Goal: Information Seeking & Learning: Learn about a topic

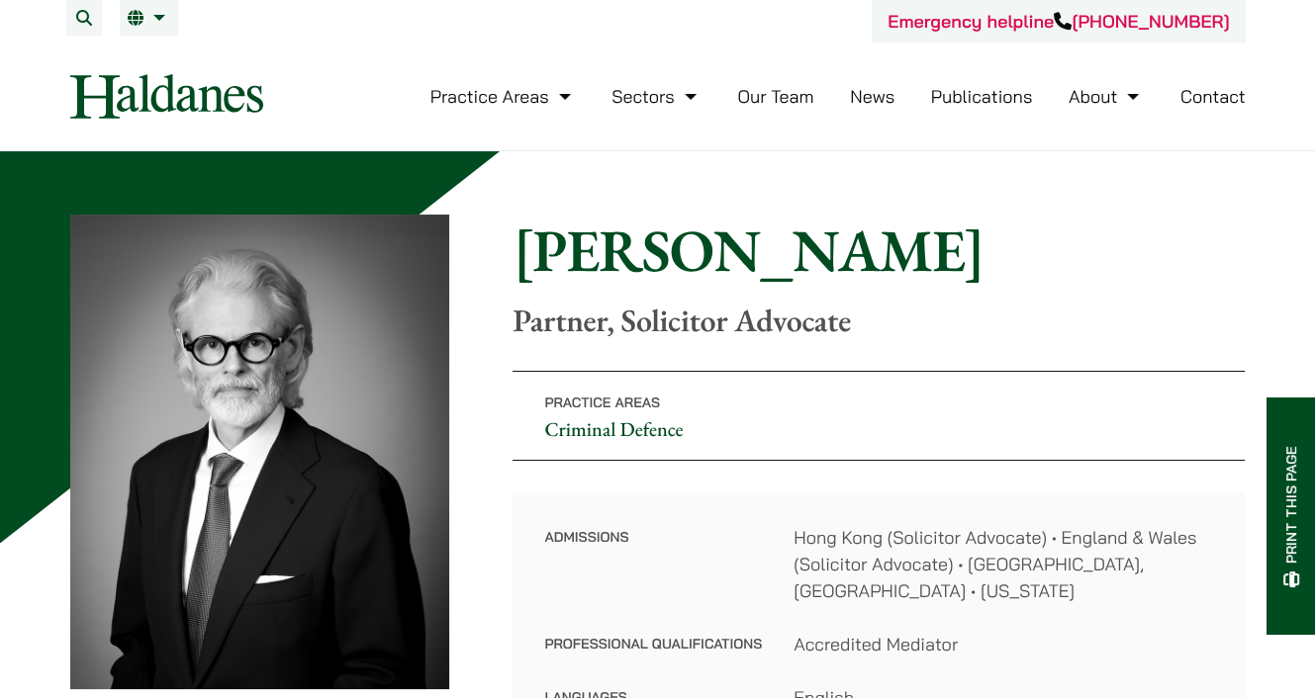
drag, startPoint x: 1024, startPoint y: 496, endPoint x: 995, endPoint y: 507, distance: 31.0
click at [1024, 496] on div "Admissions Hong Kong (Solicitor Advocate) • England & Wales (Solicitor Advocate…" at bounding box center [878, 618] width 732 height 250
click at [835, 573] on dd "Hong Kong (Solicitor Advocate) • England & Wales (Solicitor Advocate) • Victori…" at bounding box center [1002, 564] width 419 height 80
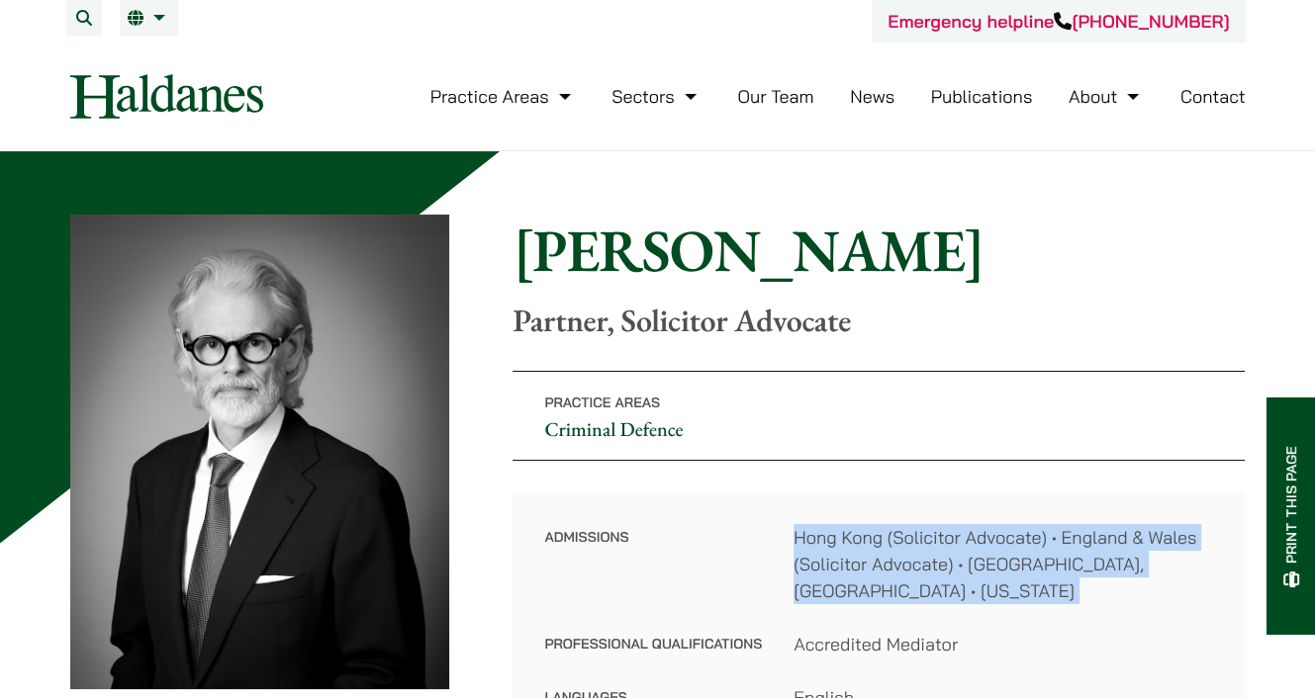
click at [835, 573] on dd "Hong Kong (Solicitor Advocate) • England & Wales (Solicitor Advocate) • Victori…" at bounding box center [1002, 564] width 419 height 80
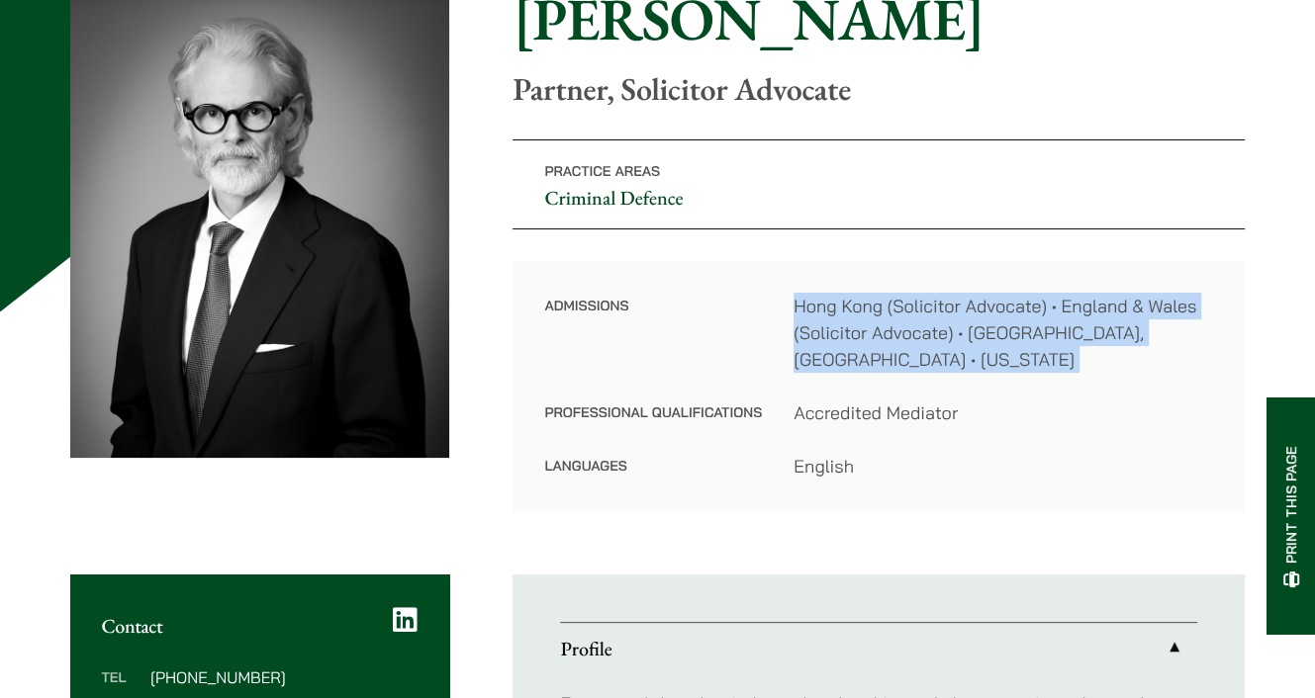
scroll to position [198, 0]
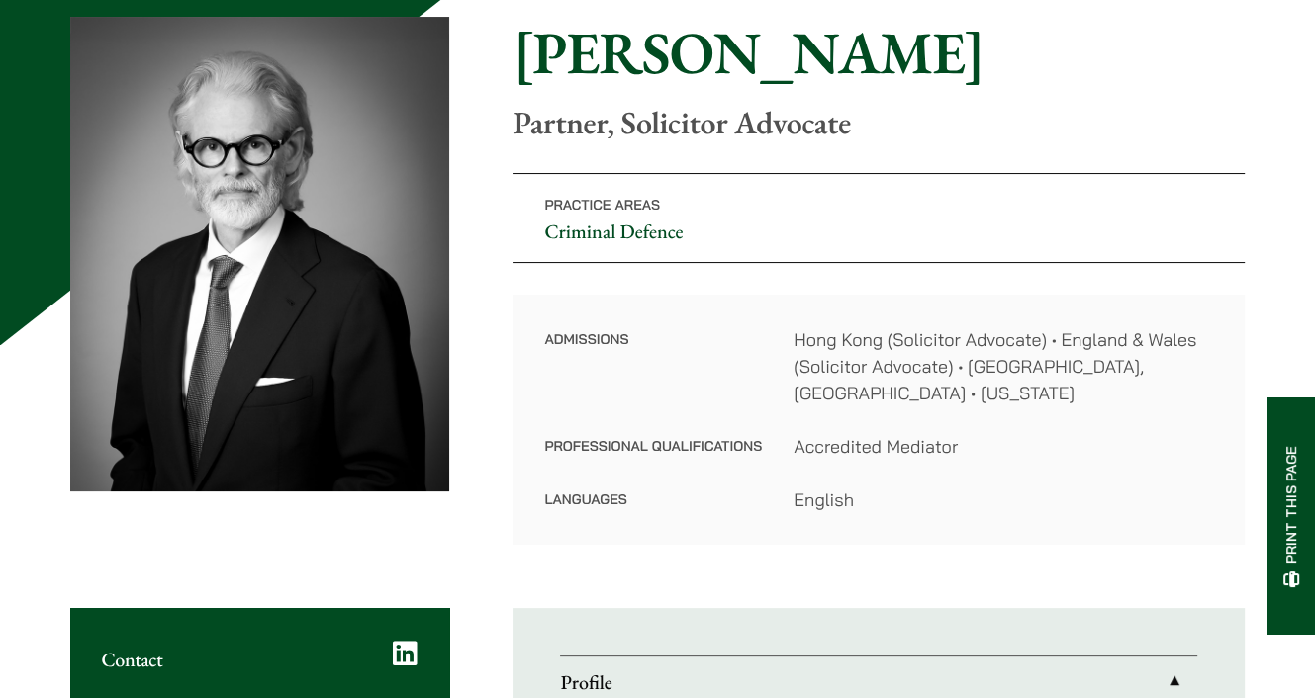
click at [777, 310] on div "Admissions Hong Kong (Solicitor Advocate) • England & Wales (Solicitor Advocate…" at bounding box center [878, 420] width 732 height 250
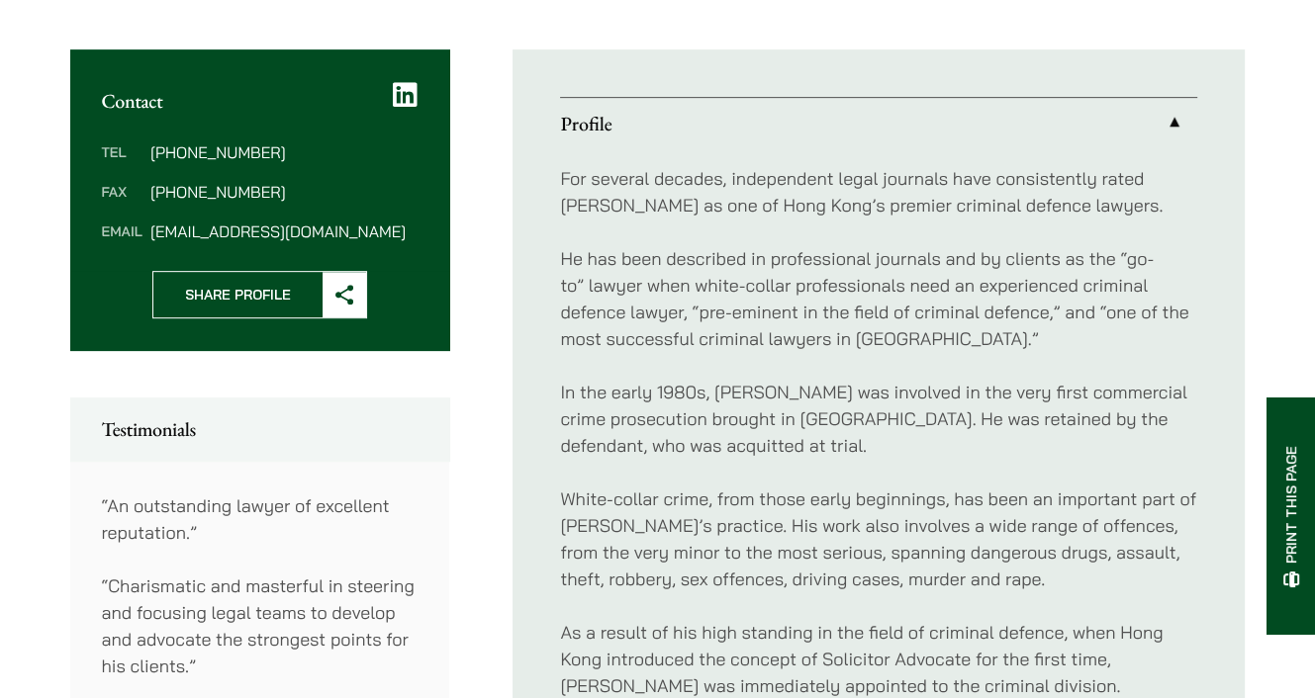
scroll to position [791, 0]
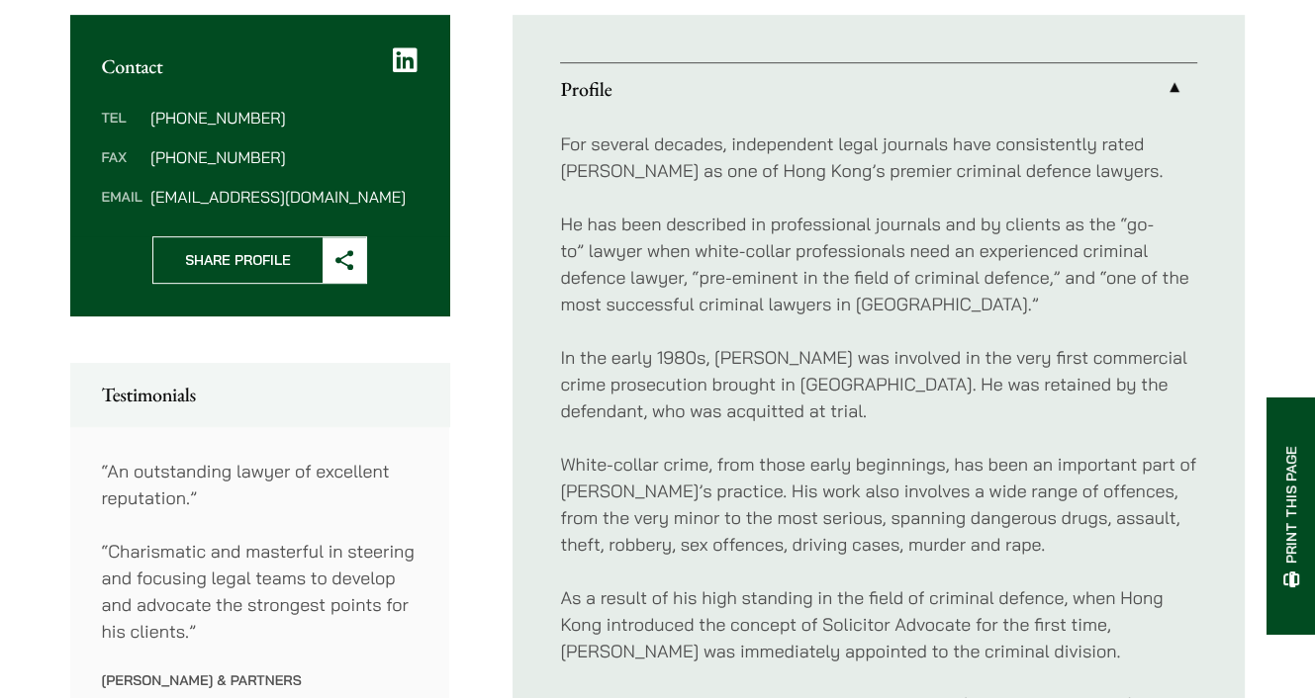
click at [1029, 393] on p "In the early 1980s, Jonathan was involved in the very first commercial crime pr…" at bounding box center [878, 384] width 637 height 80
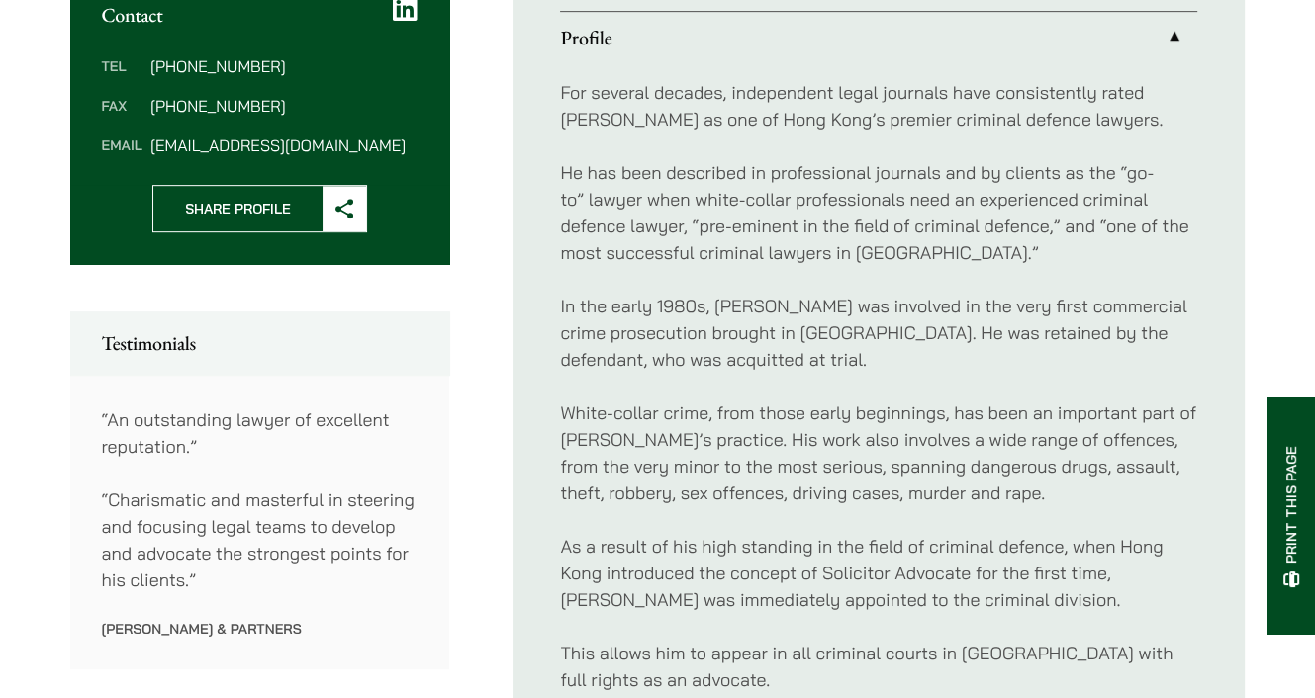
scroll to position [890, 0]
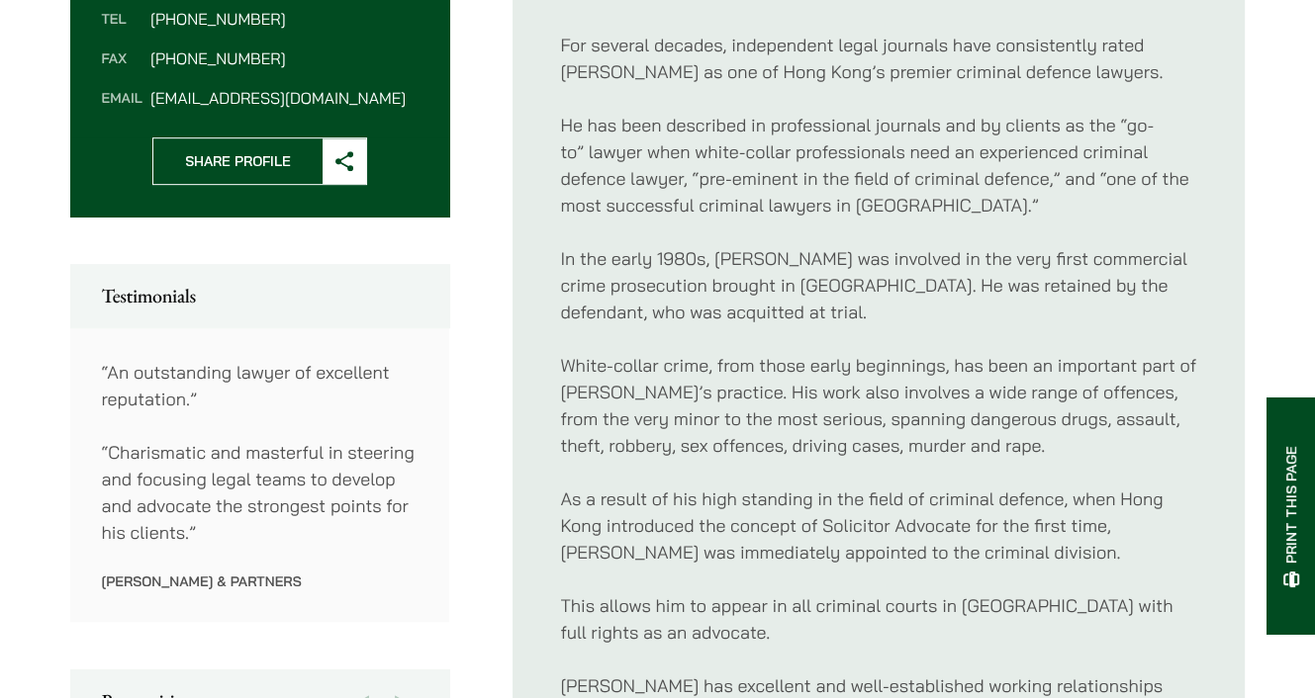
click at [895, 302] on div "For several decades, independent legal journals have consistently rated Jonatha…" at bounding box center [878, 432] width 637 height 833
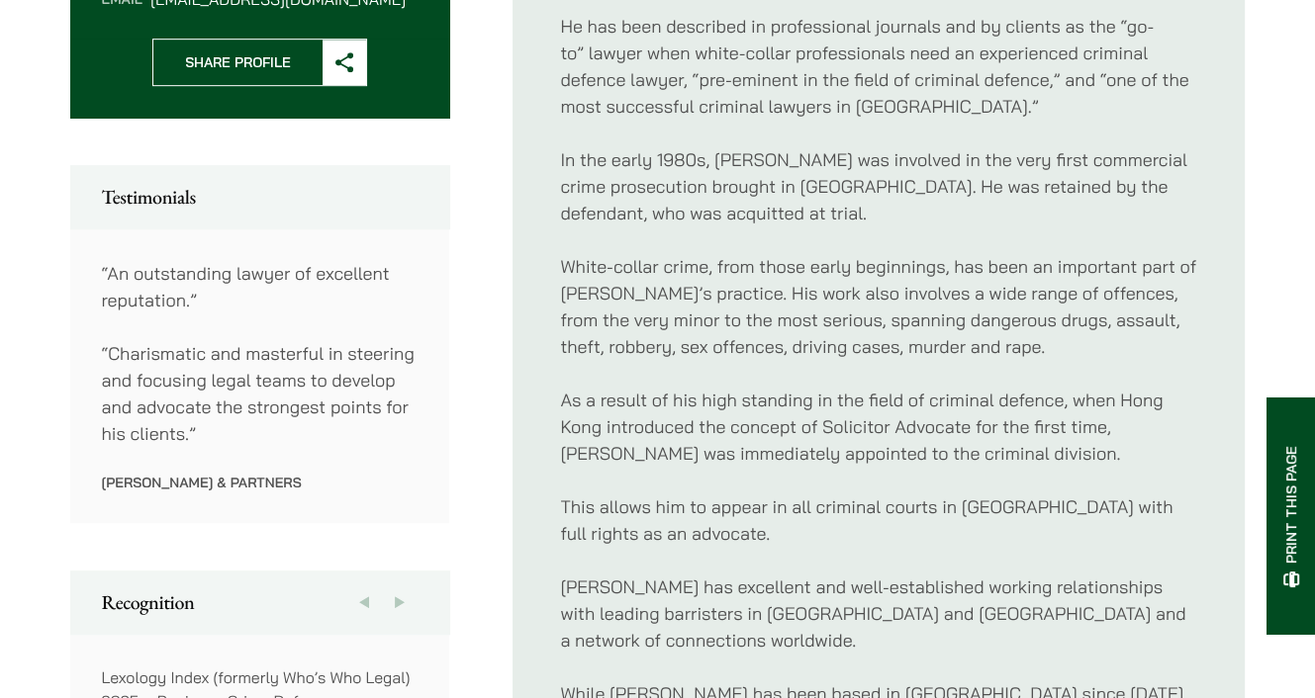
scroll to position [1088, 0]
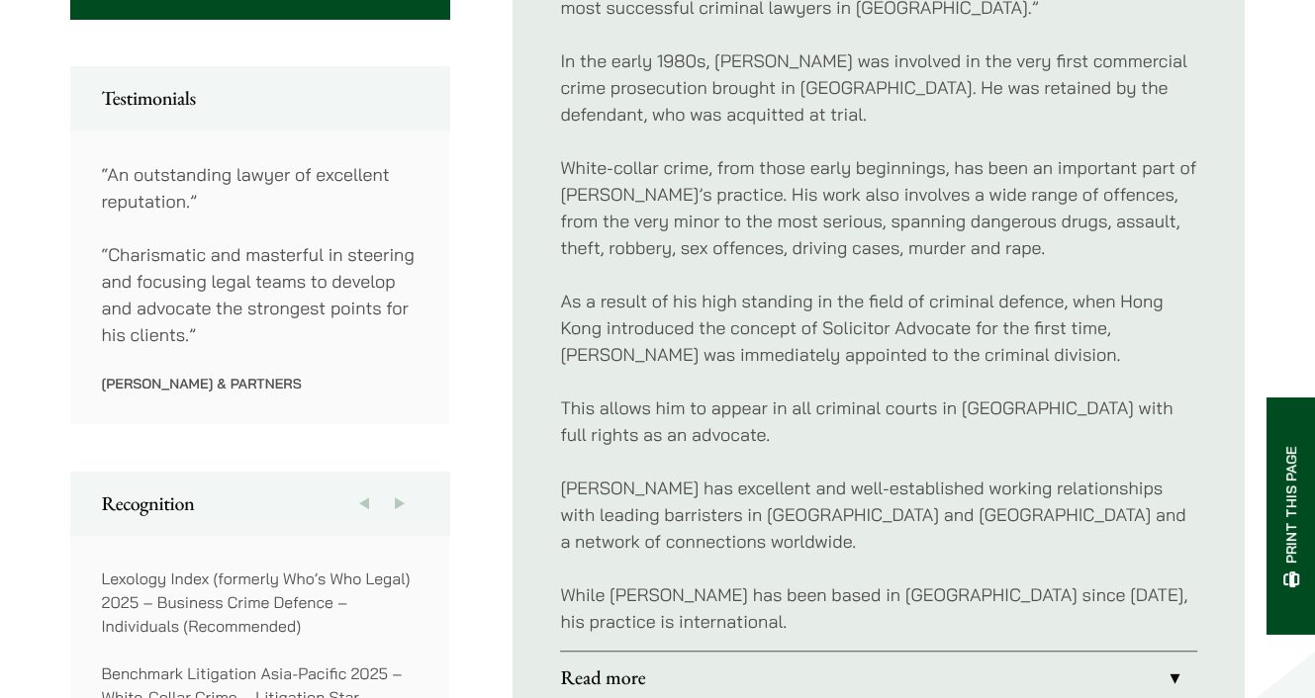
click at [710, 340] on p "As a result of his high standing in the field of criminal defence, when Hong Ko…" at bounding box center [878, 328] width 637 height 80
click at [712, 317] on p "As a result of his high standing in the field of criminal defence, when Hong Ko…" at bounding box center [878, 328] width 637 height 80
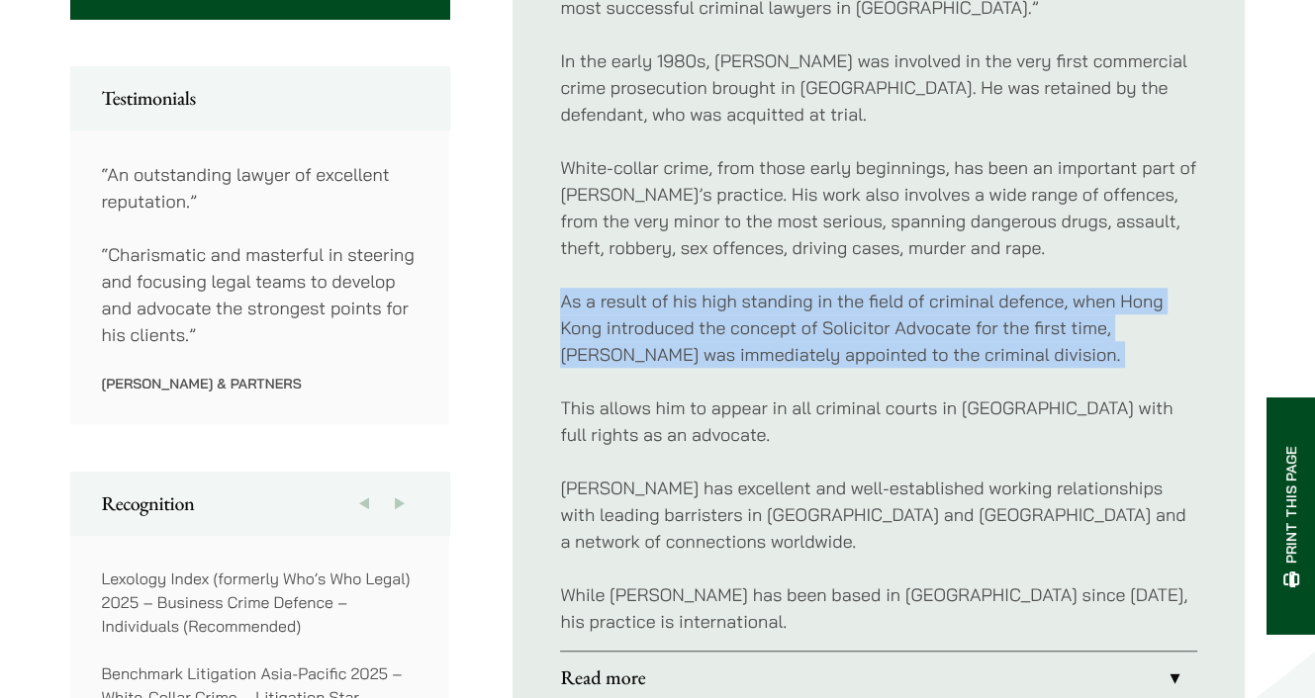
click at [712, 317] on p "As a result of his high standing in the field of criminal defence, when Hong Ko…" at bounding box center [878, 328] width 637 height 80
click at [724, 245] on div "For several decades, independent legal journals have consistently rated Jonatha…" at bounding box center [878, 234] width 637 height 833
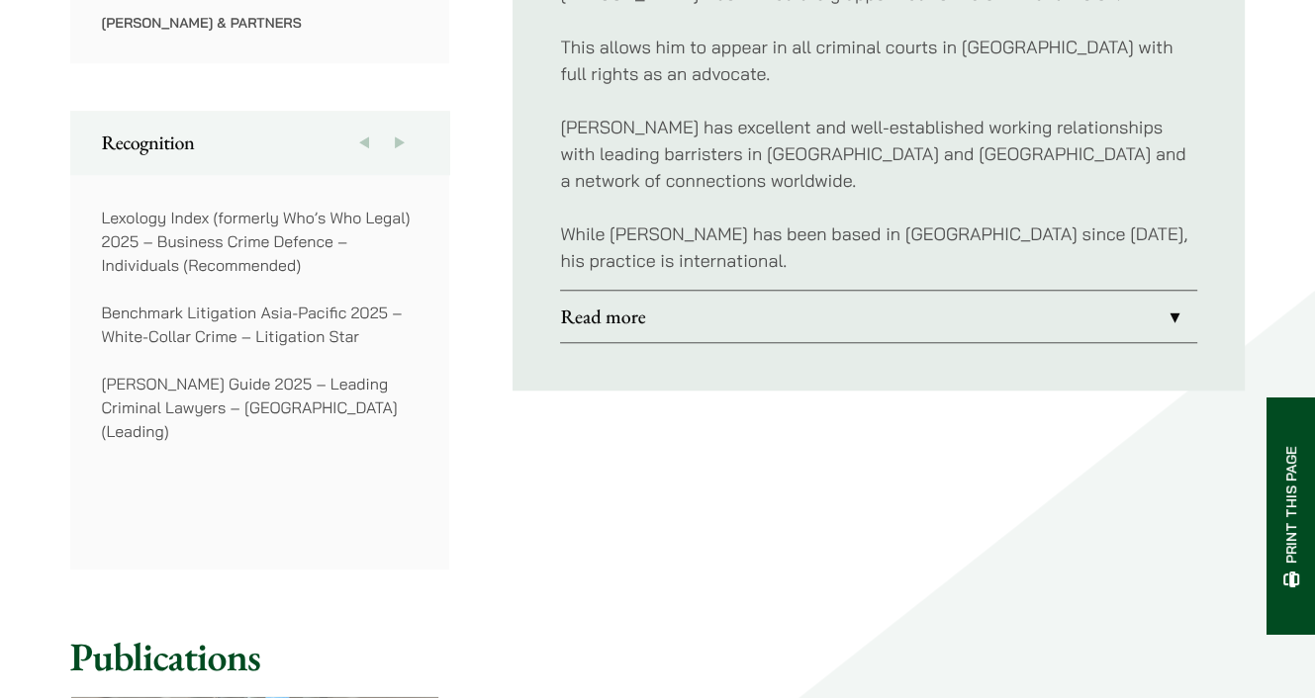
scroll to position [1484, 0]
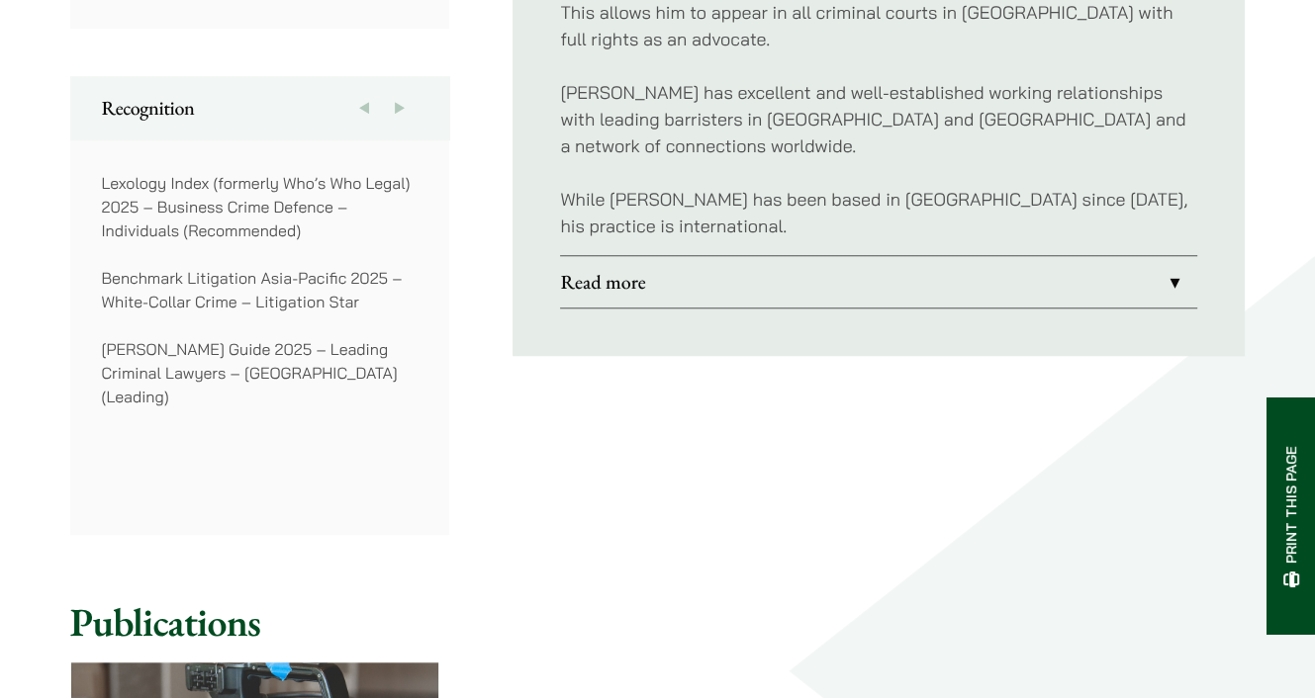
click at [717, 256] on link "Read more" at bounding box center [878, 281] width 637 height 51
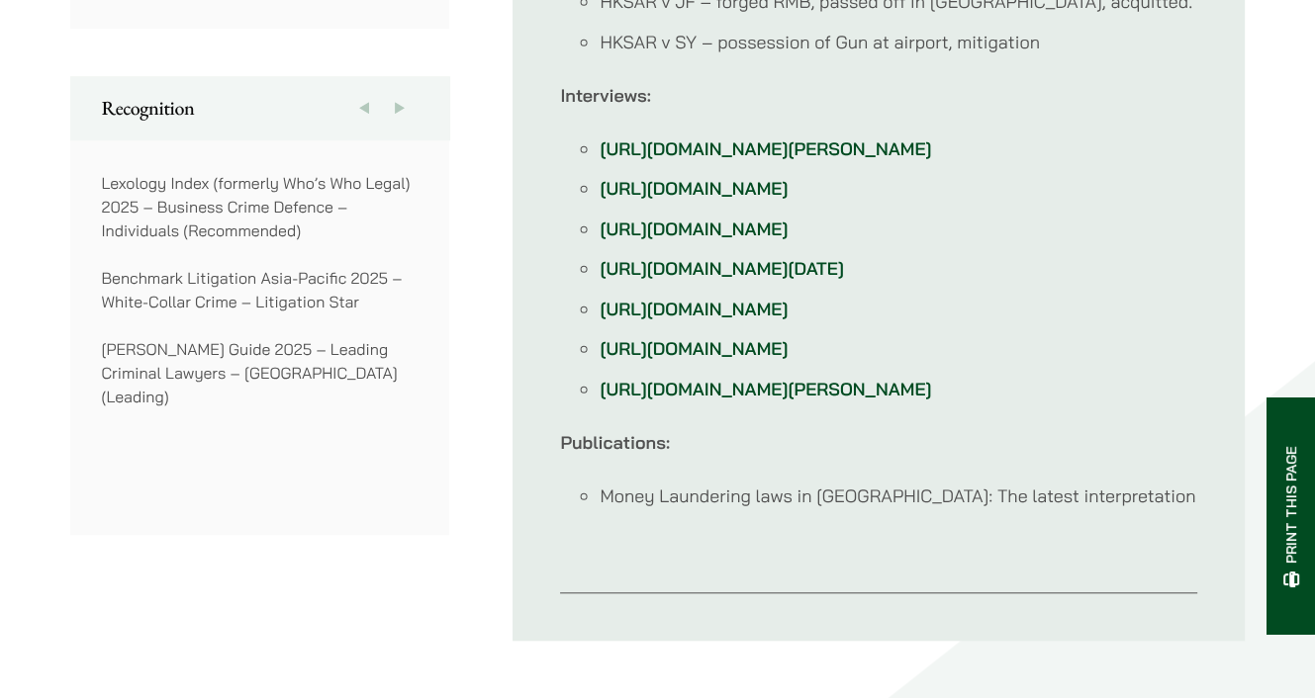
scroll to position [918, 0]
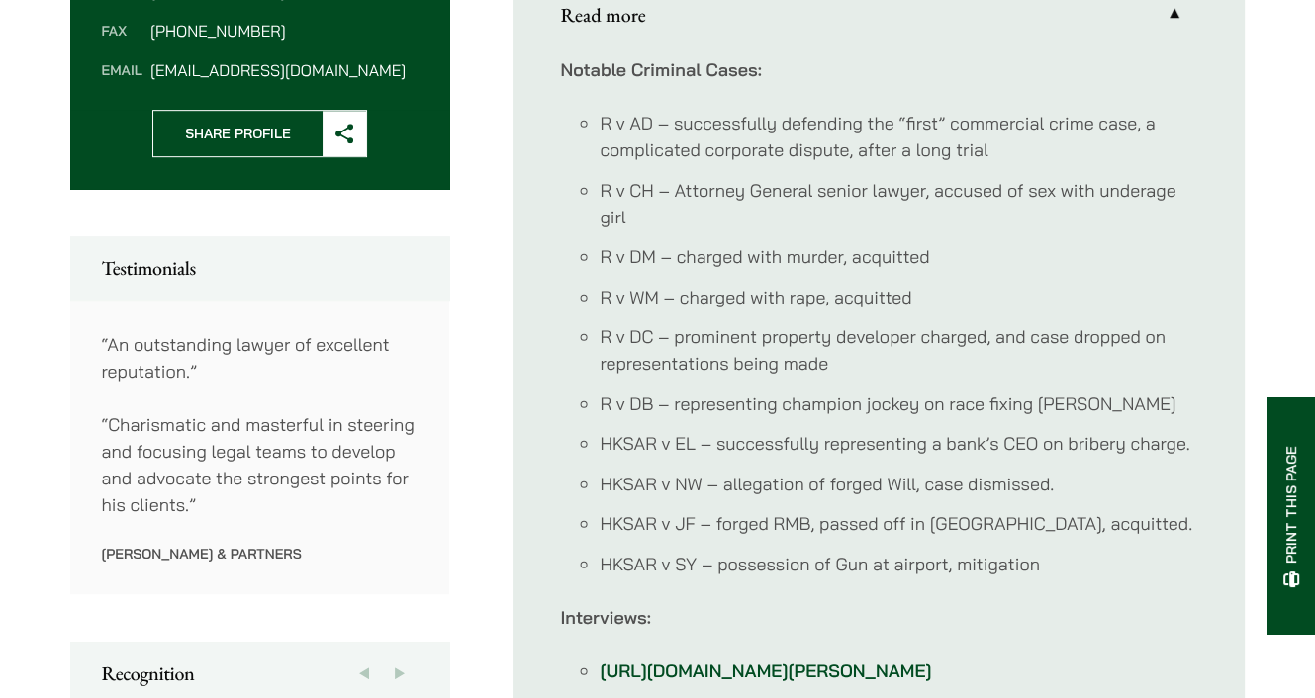
click at [729, 399] on ul "R v AD – successfully defending the “first” commercial crime case, a complicate…" at bounding box center [878, 344] width 637 height 468
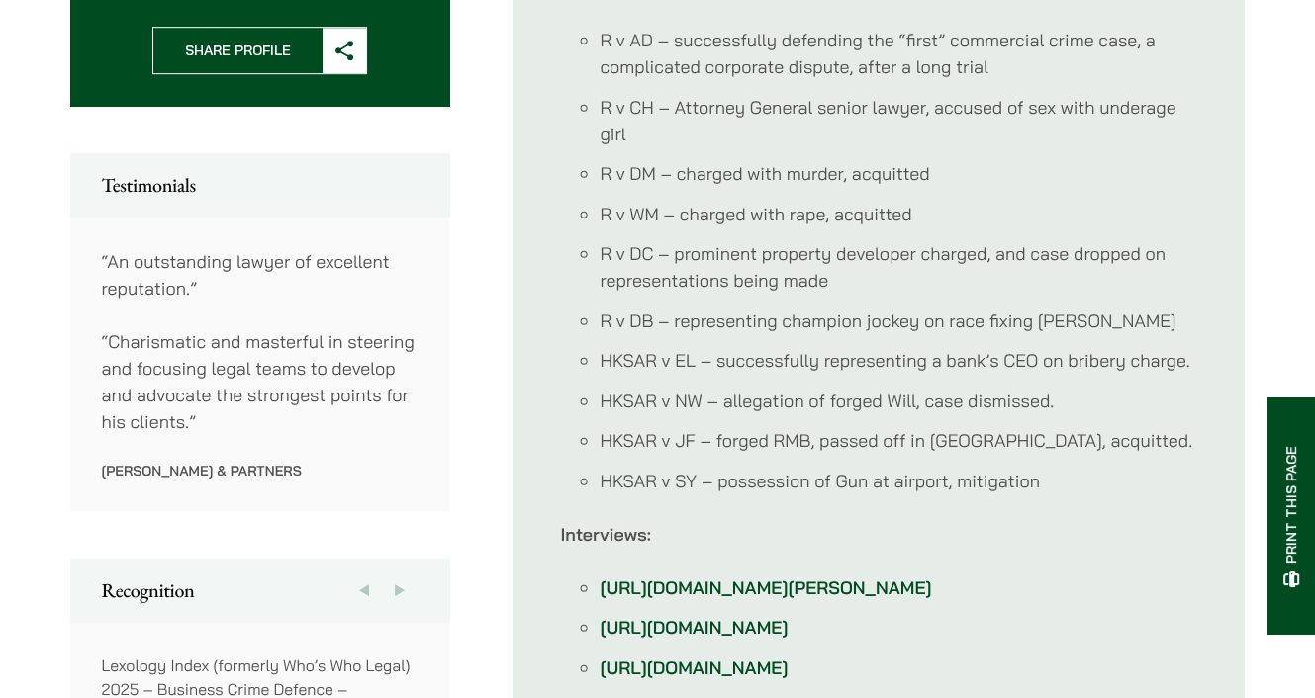
scroll to position [1116, 0]
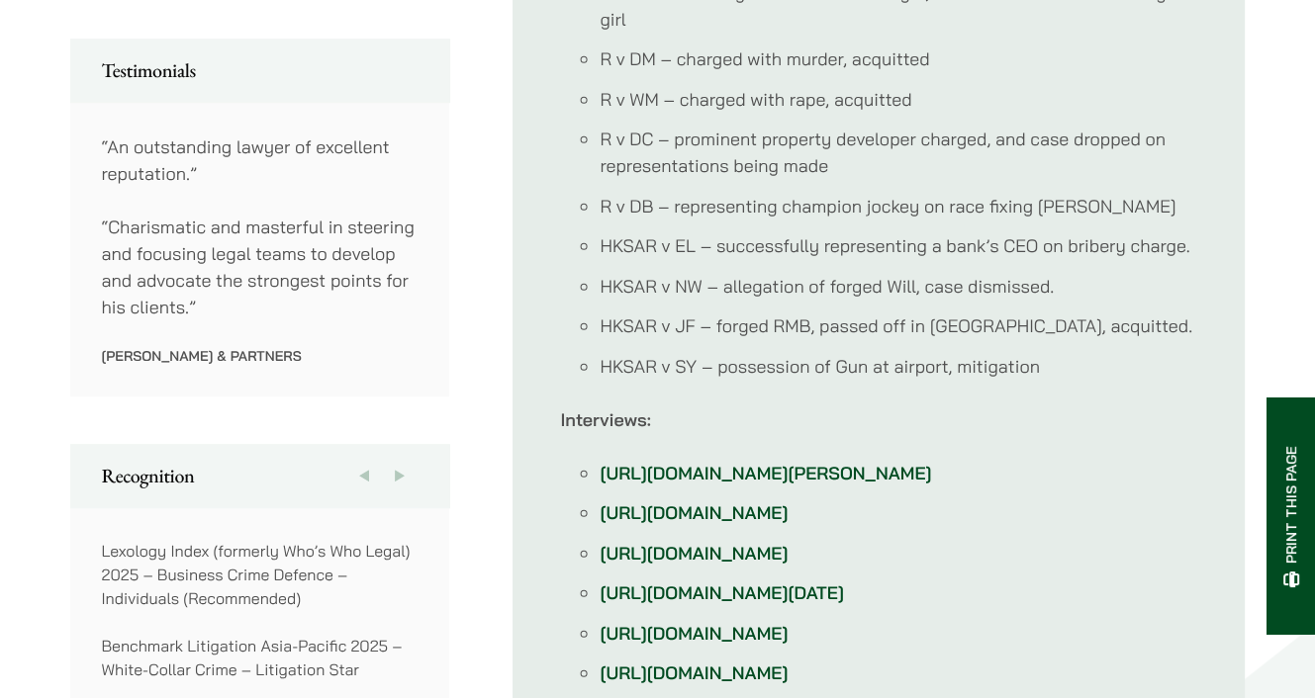
click at [685, 353] on li "HKSAR v SY – possession of Gun at airport, mitigation" at bounding box center [897, 366] width 597 height 27
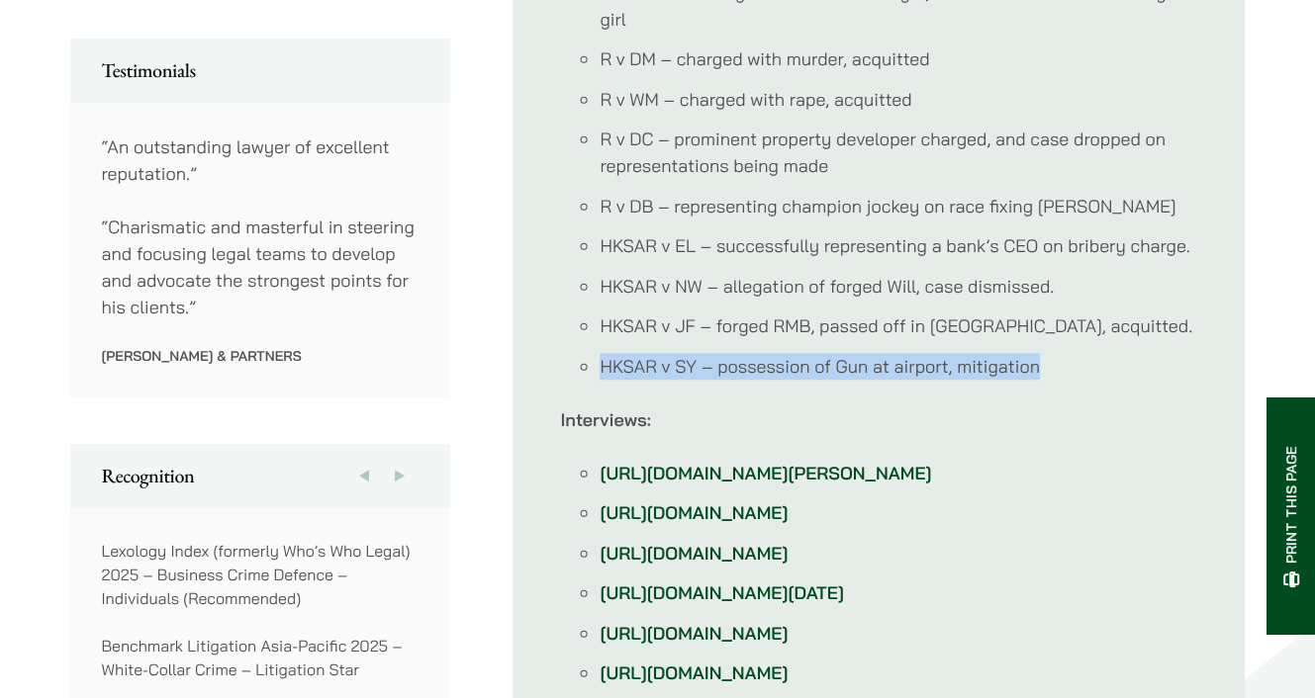
click at [685, 353] on li "HKSAR v SY – possession of Gun at airport, mitigation" at bounding box center [897, 366] width 597 height 27
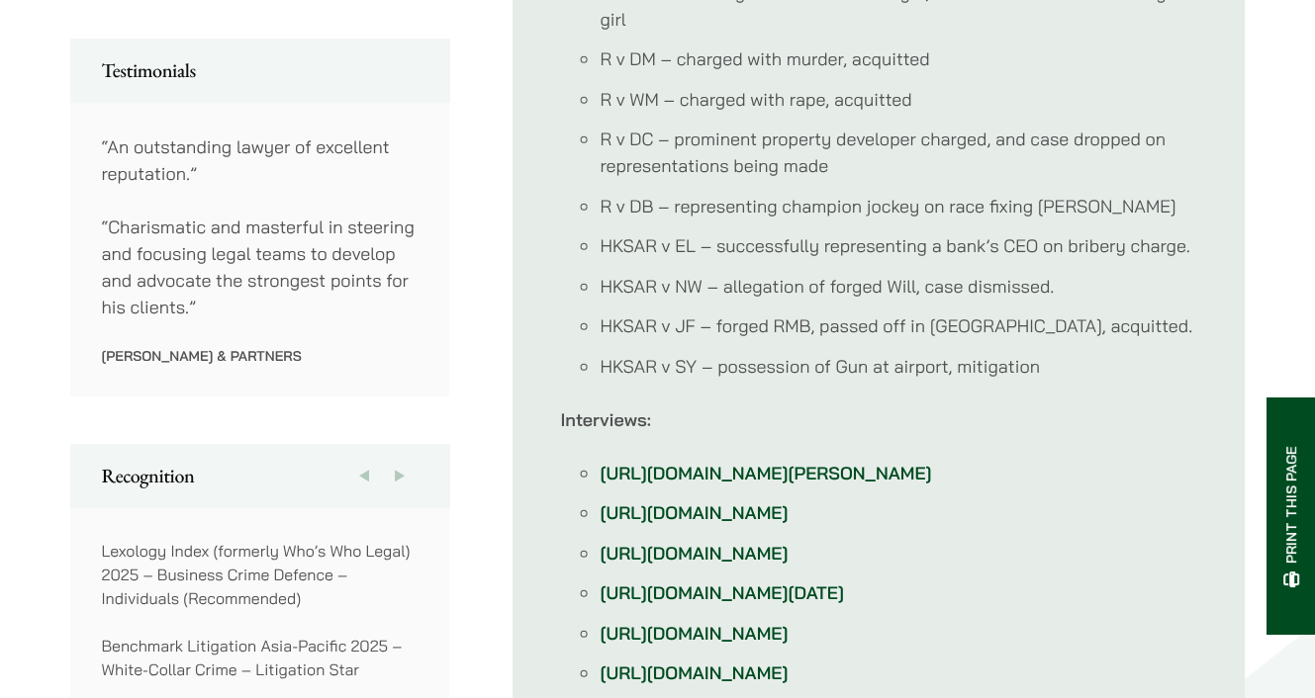
click at [715, 313] on li "HKSAR v JF – forged RMB, passed off in Hong Kong, acquitted." at bounding box center [897, 326] width 597 height 27
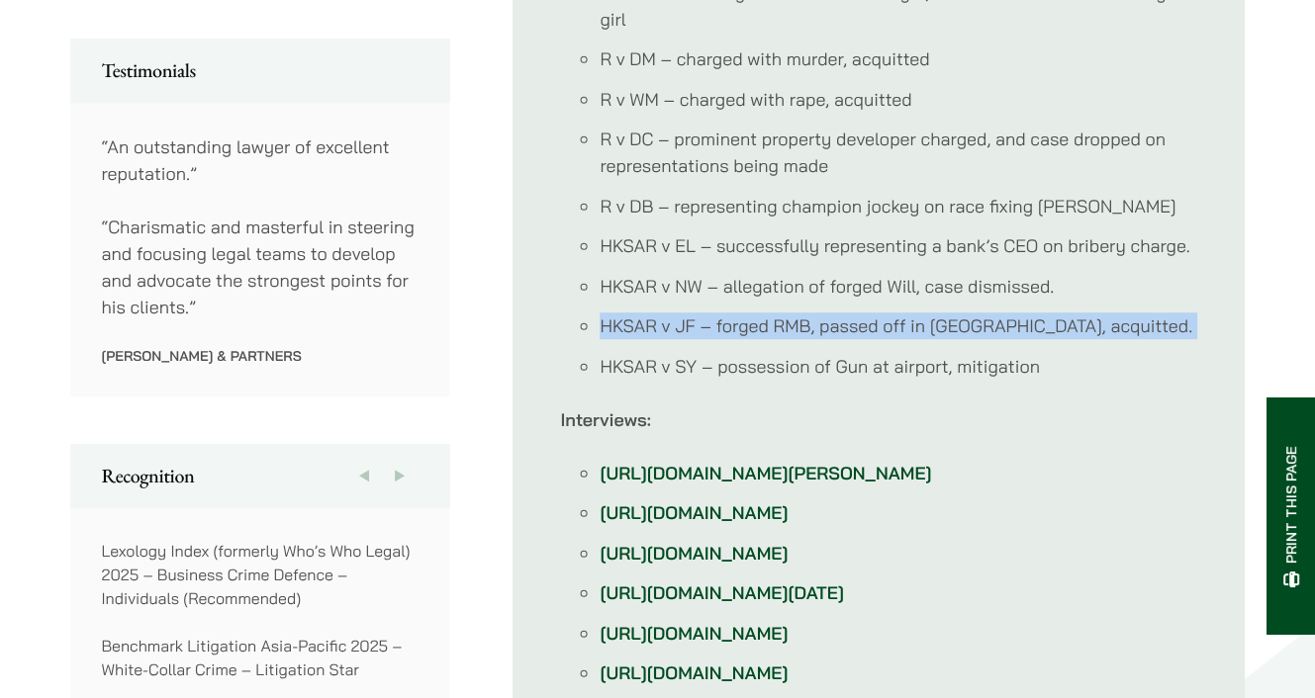
click at [715, 313] on li "HKSAR v JF – forged RMB, passed off in Hong Kong, acquitted." at bounding box center [897, 326] width 597 height 27
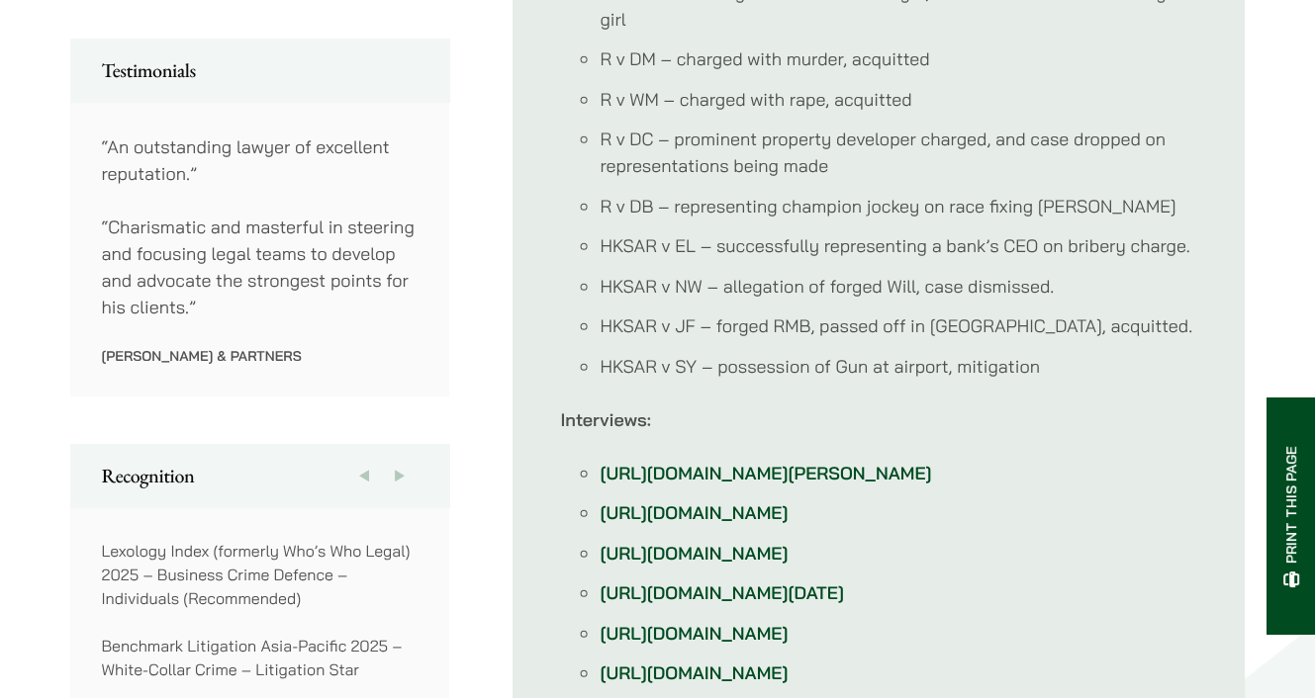
click at [720, 273] on li "HKSAR v NW – allegation of forged Will, case dismissed." at bounding box center [897, 286] width 597 height 27
click at [740, 232] on li "HKSAR v EL – successfully representing a bank’s CEO on bribery charge." at bounding box center [897, 245] width 597 height 27
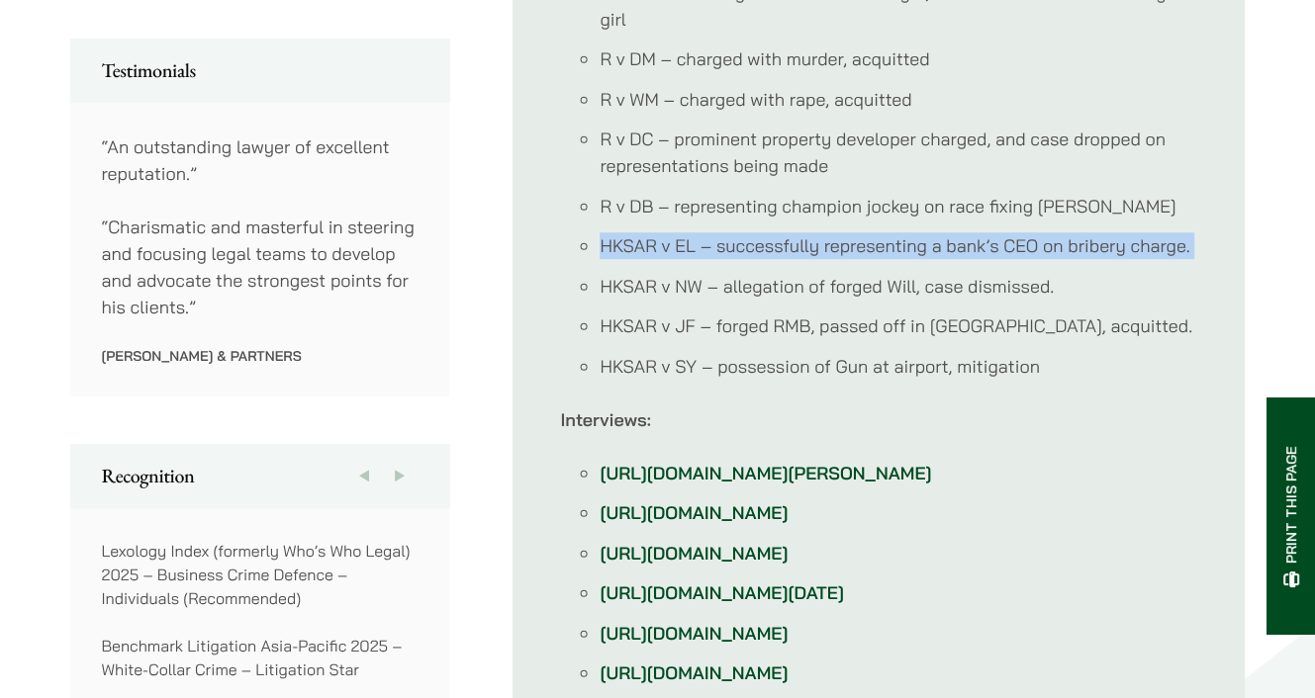
click at [740, 232] on li "HKSAR v EL – successfully representing a bank’s CEO on bribery charge." at bounding box center [897, 245] width 597 height 27
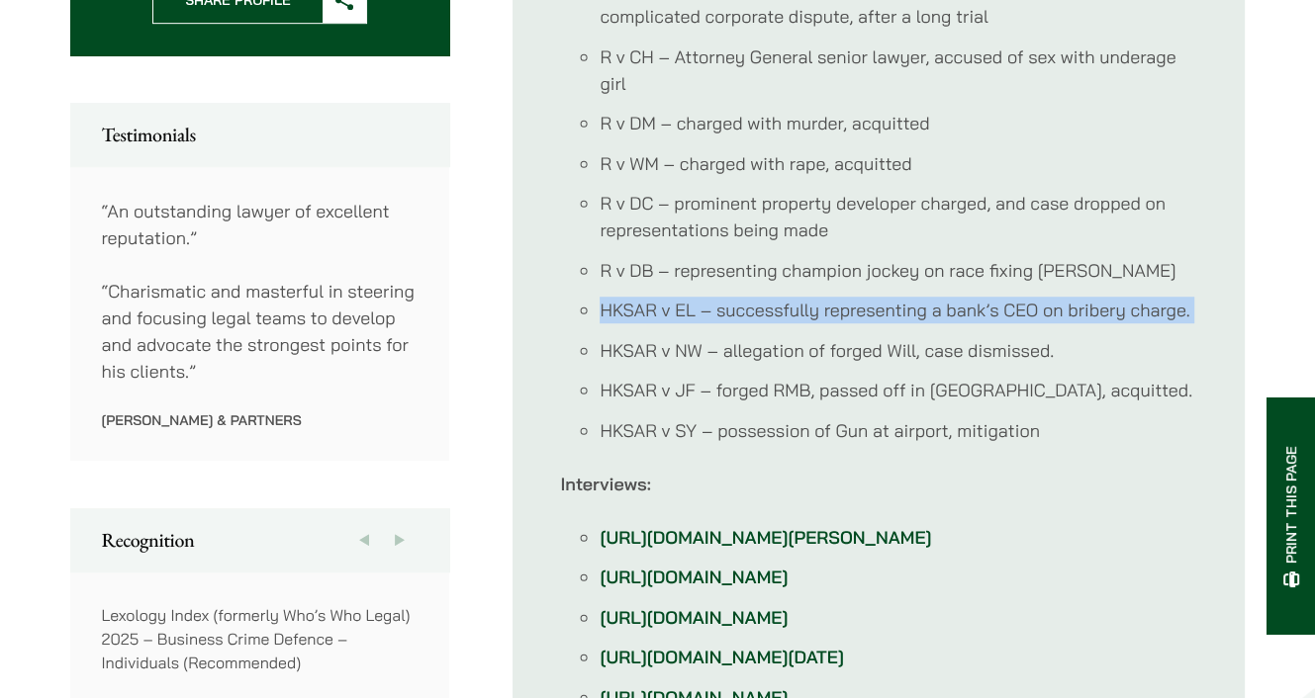
scroll to position [1017, 0]
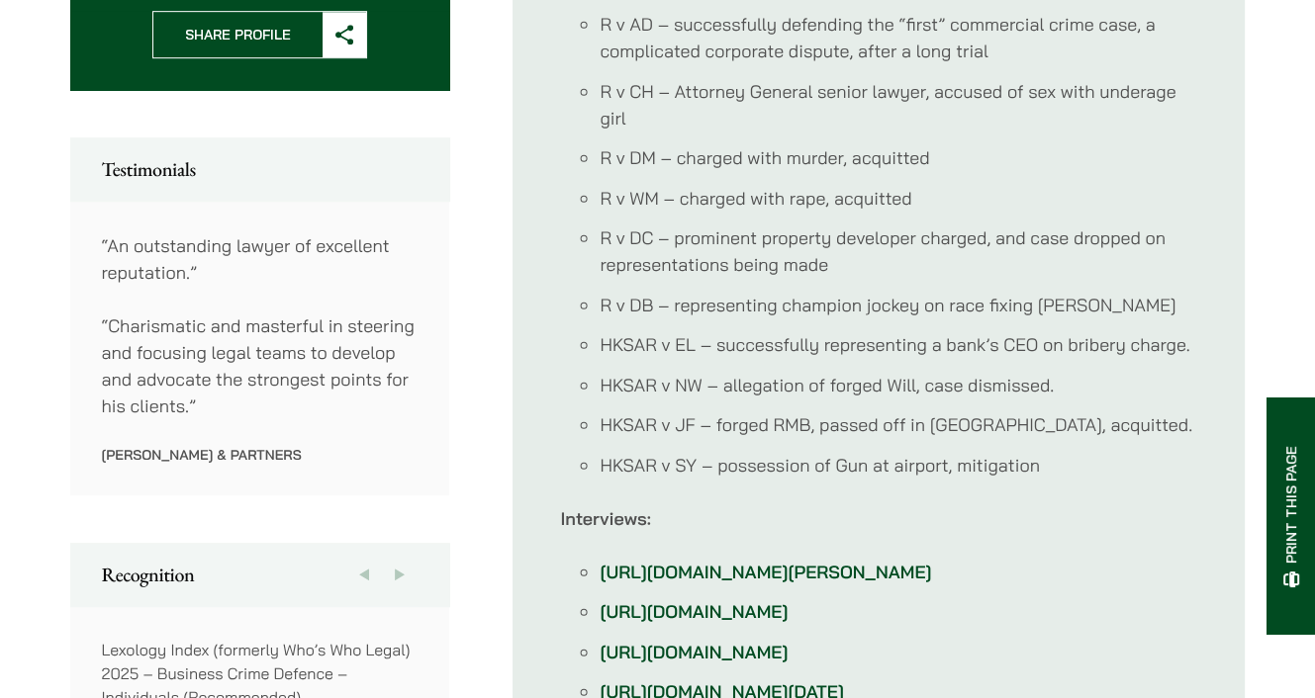
click at [732, 292] on li "R v DB – representing champion jockey on race fixing plea" at bounding box center [897, 305] width 597 height 27
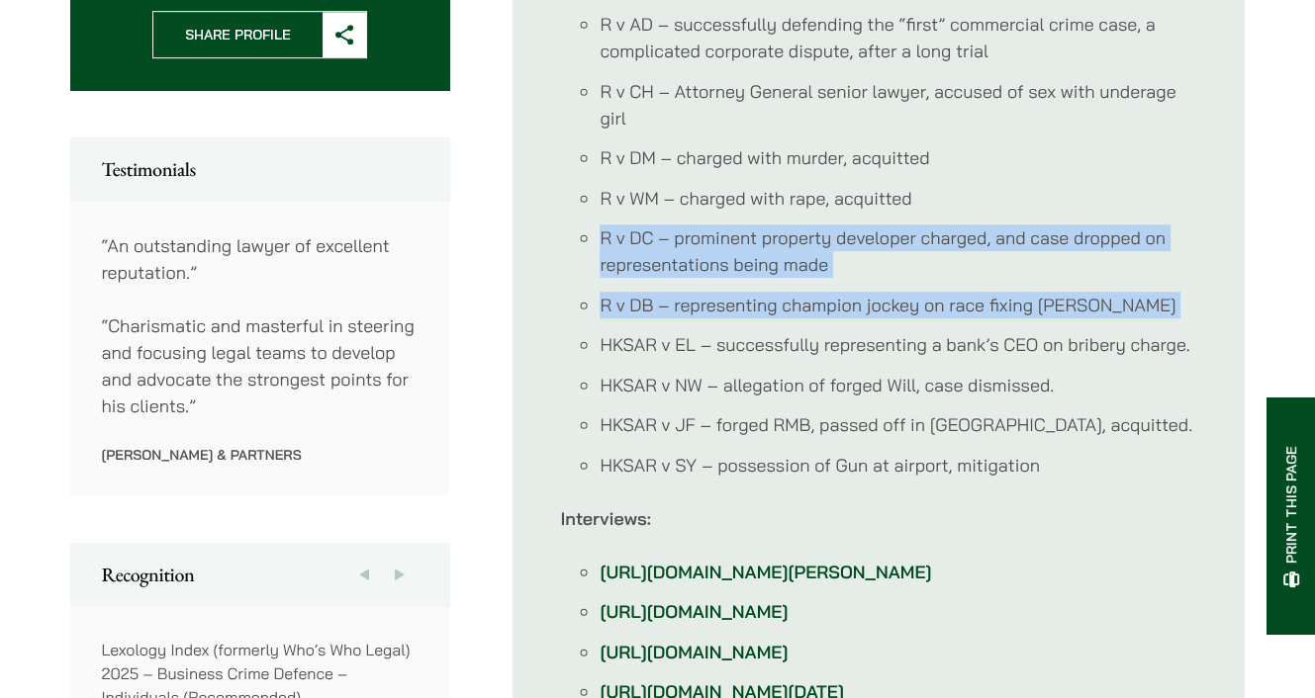
drag, startPoint x: 732, startPoint y: 265, endPoint x: 730, endPoint y: 209, distance: 56.4
click at [730, 209] on ul "R v AD – successfully defending the “first” commercial crime case, a complicate…" at bounding box center [878, 245] width 637 height 468
click at [730, 225] on li "R v DC – prominent property developer charged, and case dropped on representati…" at bounding box center [897, 251] width 597 height 53
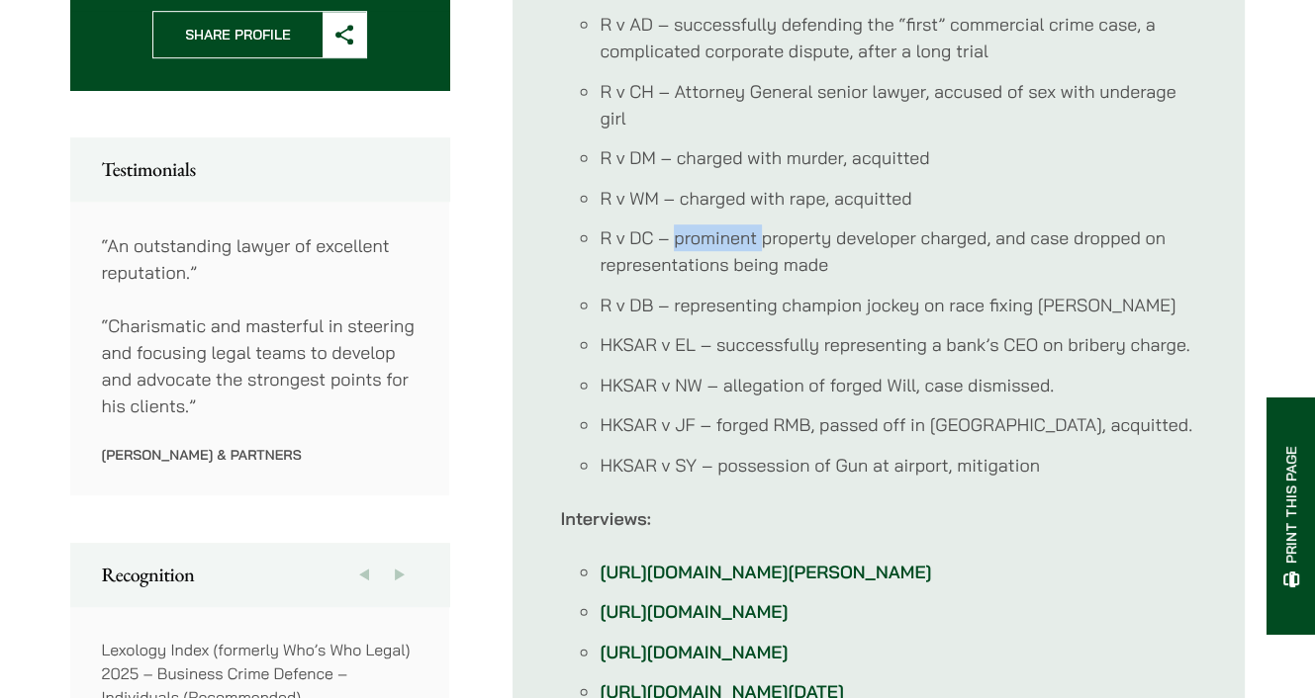
click at [730, 225] on li "R v DC – prominent property developer charged, and case dropped on representati…" at bounding box center [897, 251] width 597 height 53
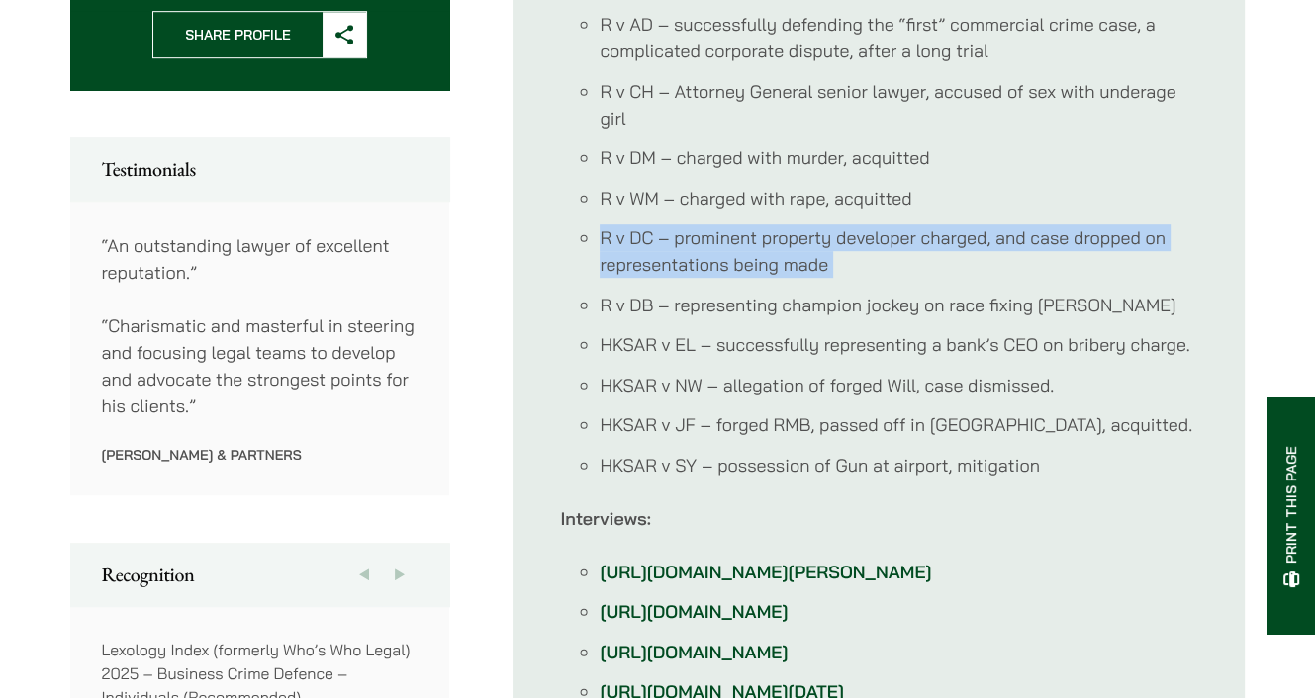
click at [730, 225] on li "R v DC – prominent property developer charged, and case dropped on representati…" at bounding box center [897, 251] width 597 height 53
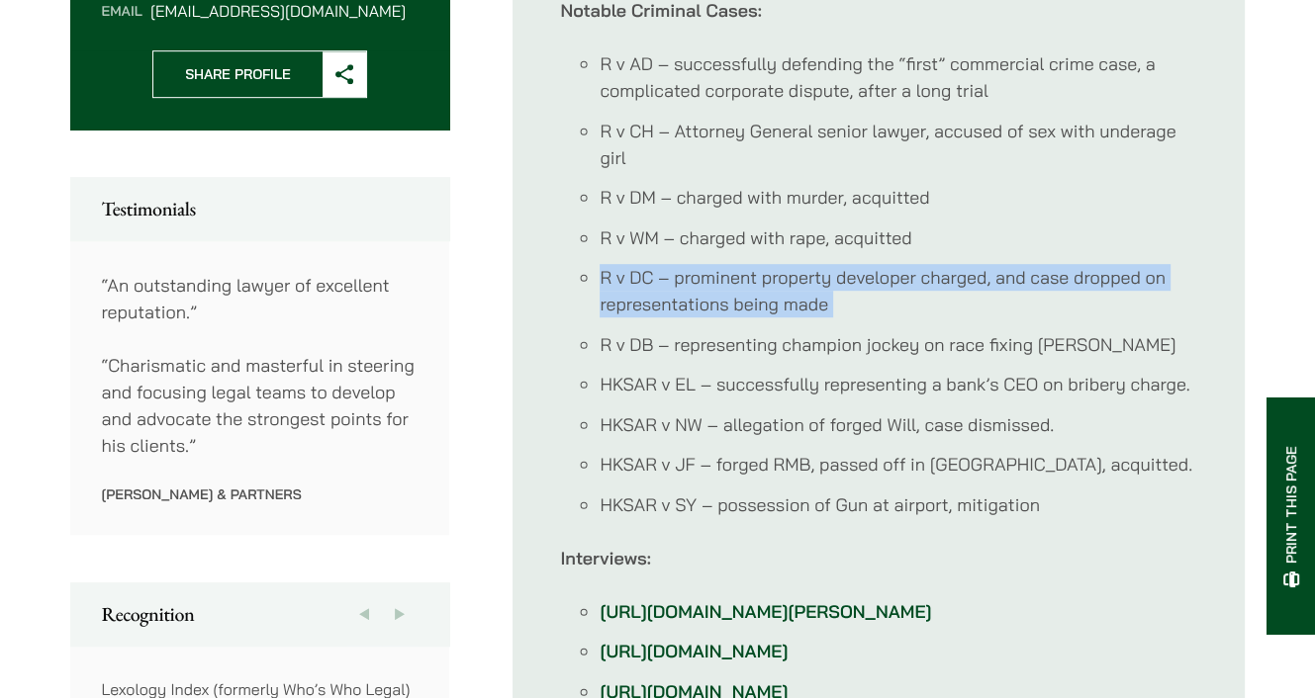
scroll to position [918, 0]
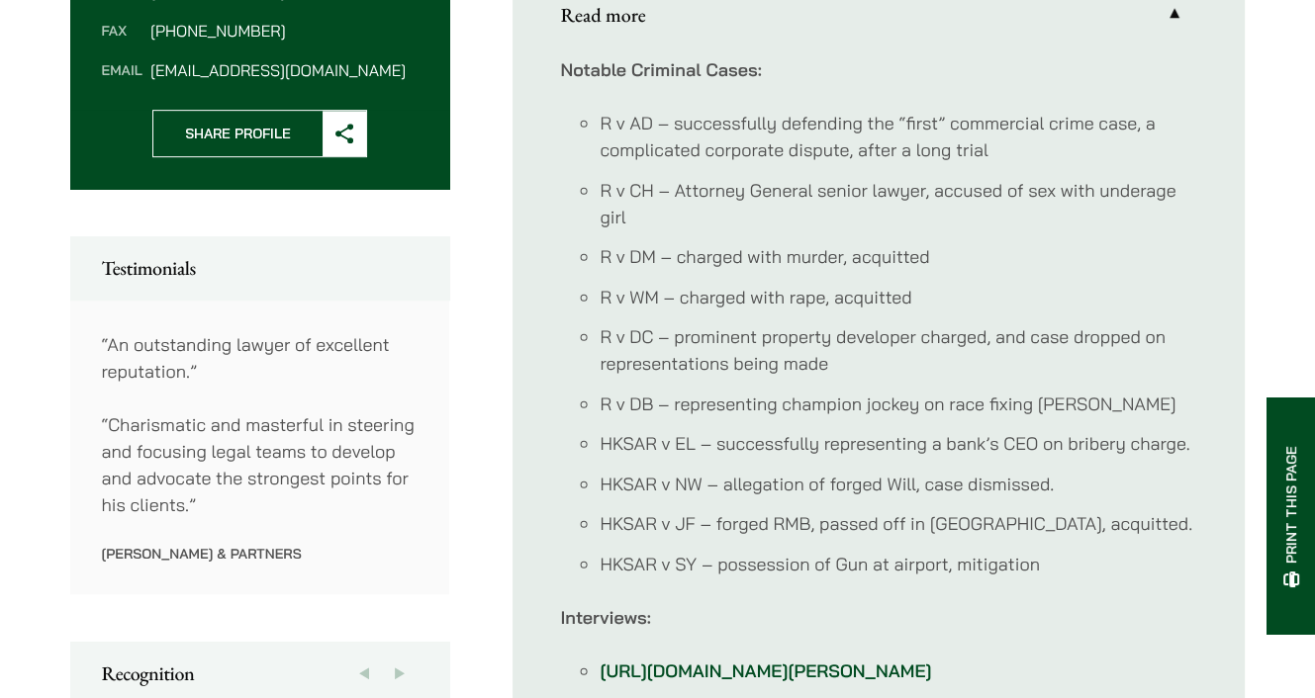
click at [732, 284] on li "R v WM – charged with rape, acquitted" at bounding box center [897, 297] width 597 height 27
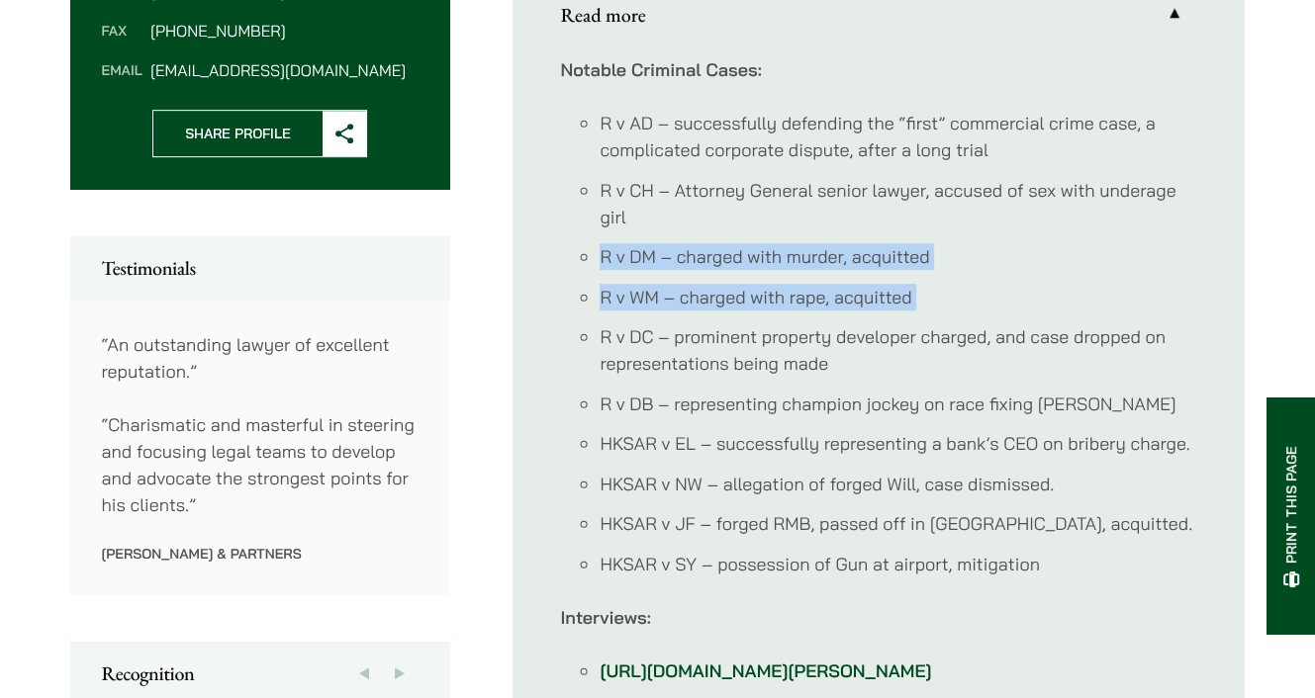
drag, startPoint x: 732, startPoint y: 263, endPoint x: 732, endPoint y: 215, distance: 48.5
click at [732, 215] on ul "R v AD – successfully defending the “first” commercial crime case, a complicate…" at bounding box center [878, 344] width 637 height 468
click at [732, 243] on li "R v DM – charged with murder, acquitted" at bounding box center [897, 256] width 597 height 27
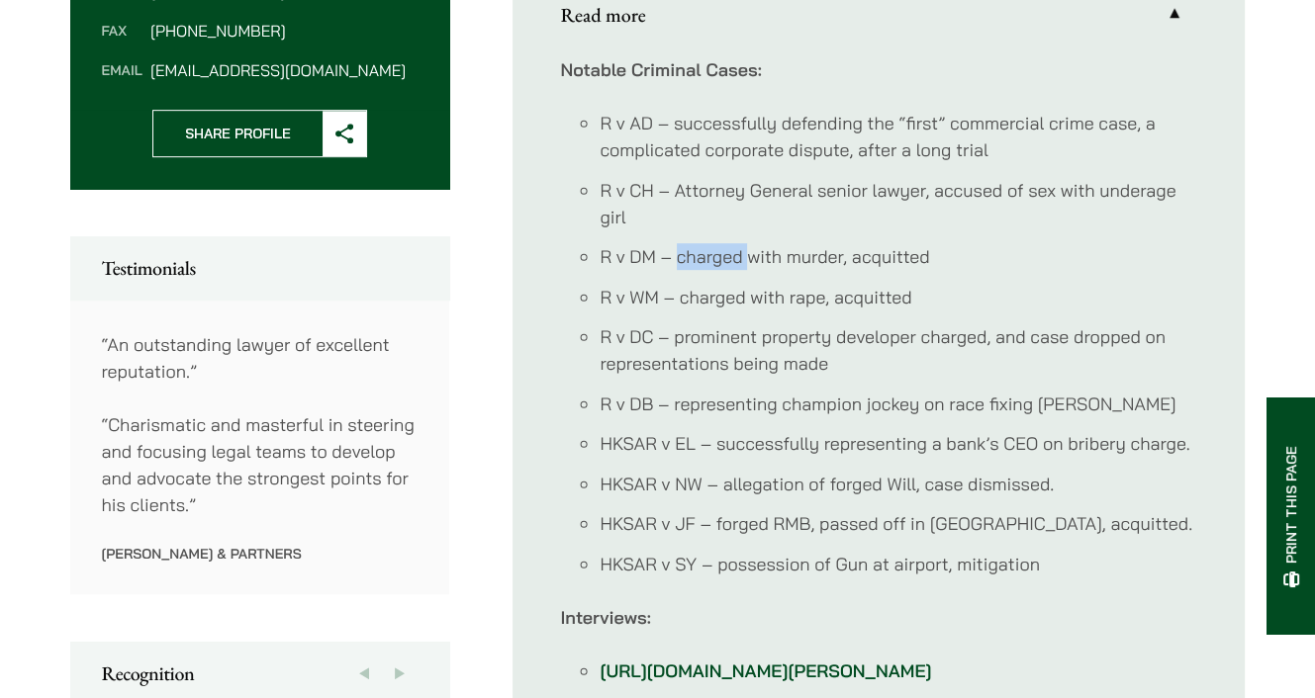
click at [732, 243] on li "R v DM – charged with murder, acquitted" at bounding box center [897, 256] width 597 height 27
click at [728, 284] on li "R v WM – charged with rape, acquitted" at bounding box center [897, 297] width 597 height 27
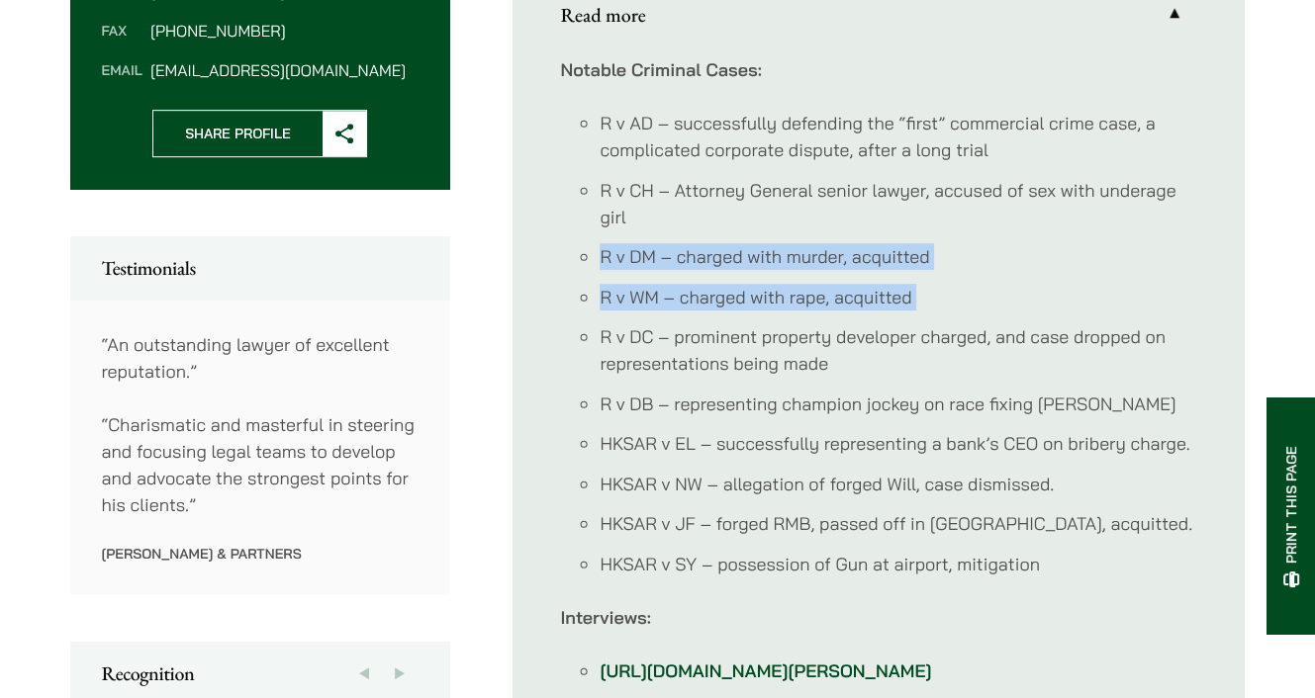
drag, startPoint x: 728, startPoint y: 270, endPoint x: 722, endPoint y: 215, distance: 55.7
click at [722, 215] on ul "R v AD – successfully defending the “first” commercial crime case, a complicate…" at bounding box center [878, 344] width 637 height 468
click at [722, 243] on li "R v DM – charged with murder, acquitted" at bounding box center [897, 256] width 597 height 27
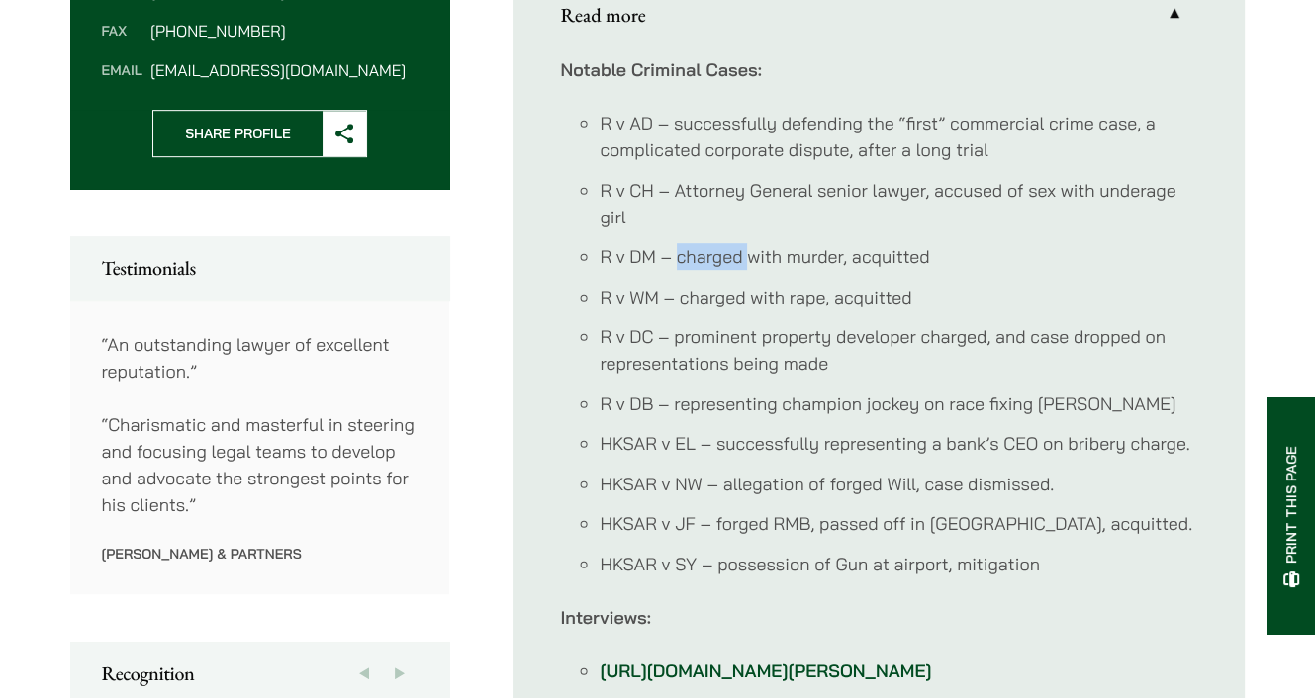
click at [722, 243] on li "R v DM – charged with murder, acquitted" at bounding box center [897, 256] width 597 height 27
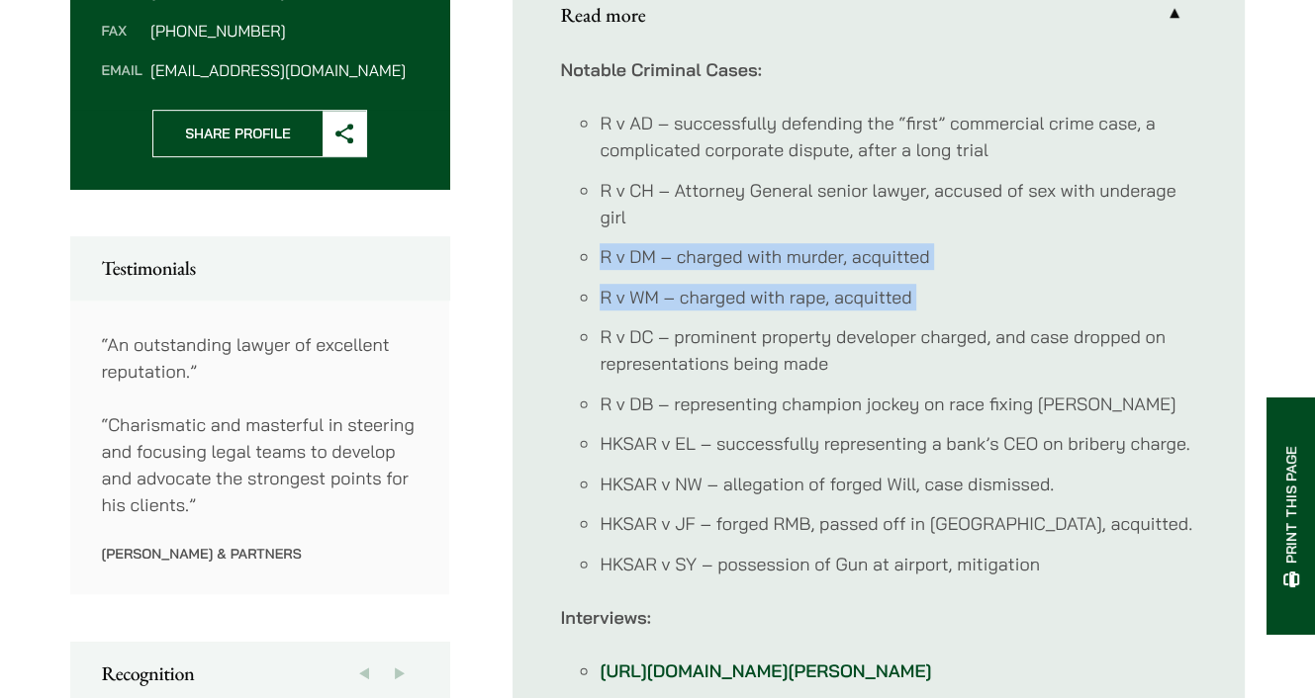
drag, startPoint x: 722, startPoint y: 215, endPoint x: 727, endPoint y: 249, distance: 35.0
click at [727, 249] on ul "R v AD – successfully defending the “first” commercial crime case, a complicate…" at bounding box center [878, 344] width 637 height 468
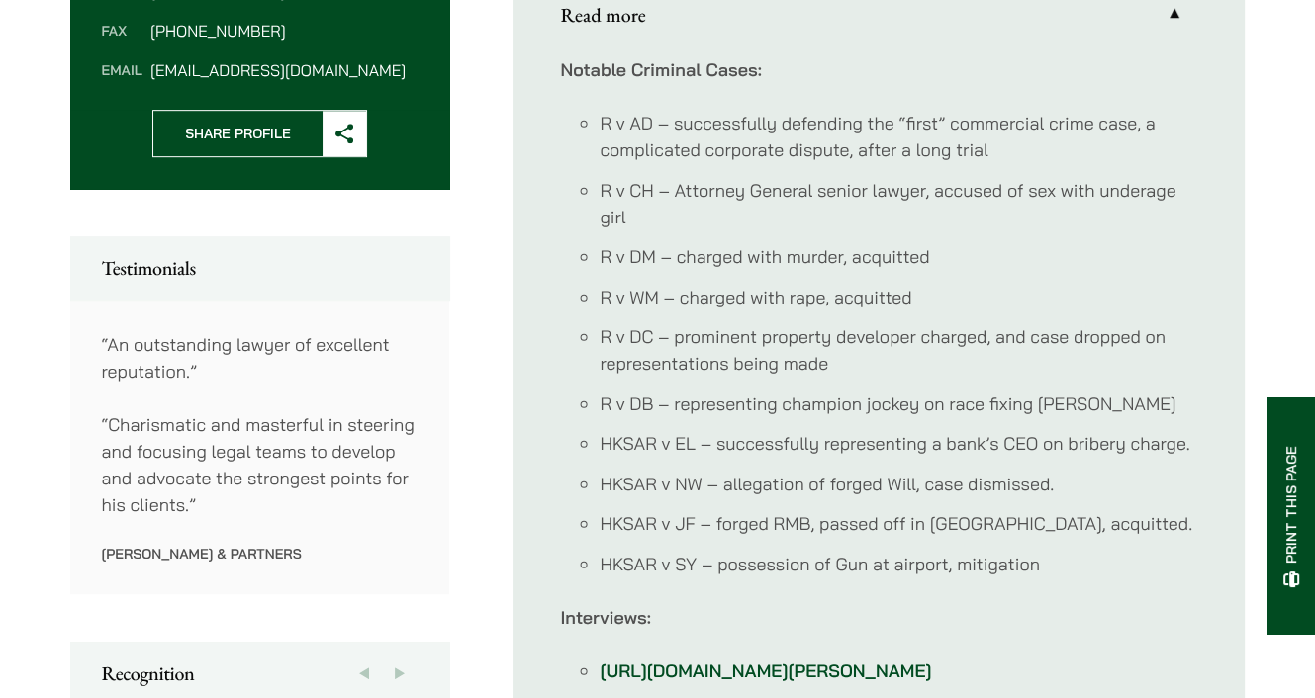
click at [727, 177] on li "R v CH – Attorney General senior lawyer, accused of sex with underage girl" at bounding box center [897, 203] width 597 height 53
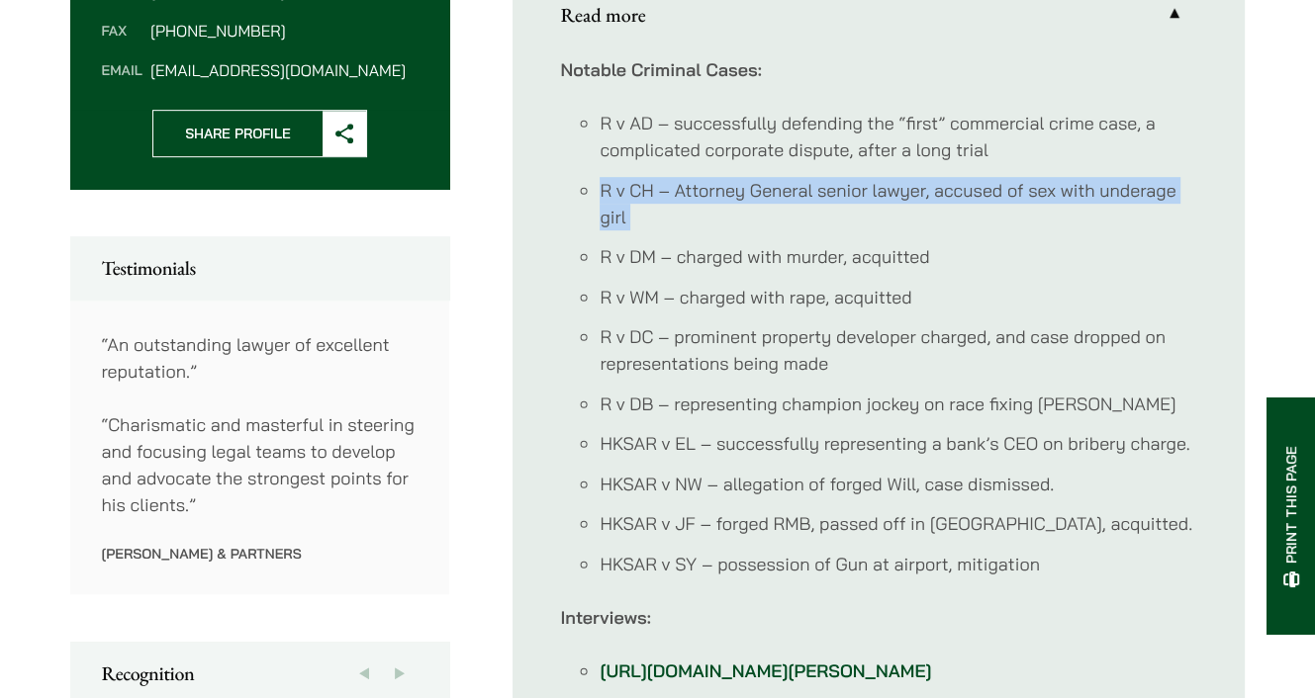
drag, startPoint x: 727, startPoint y: 169, endPoint x: 737, endPoint y: 243, distance: 74.8
click at [737, 242] on ul "R v AD – successfully defending the “first” commercial crime case, a complicate…" at bounding box center [878, 344] width 637 height 468
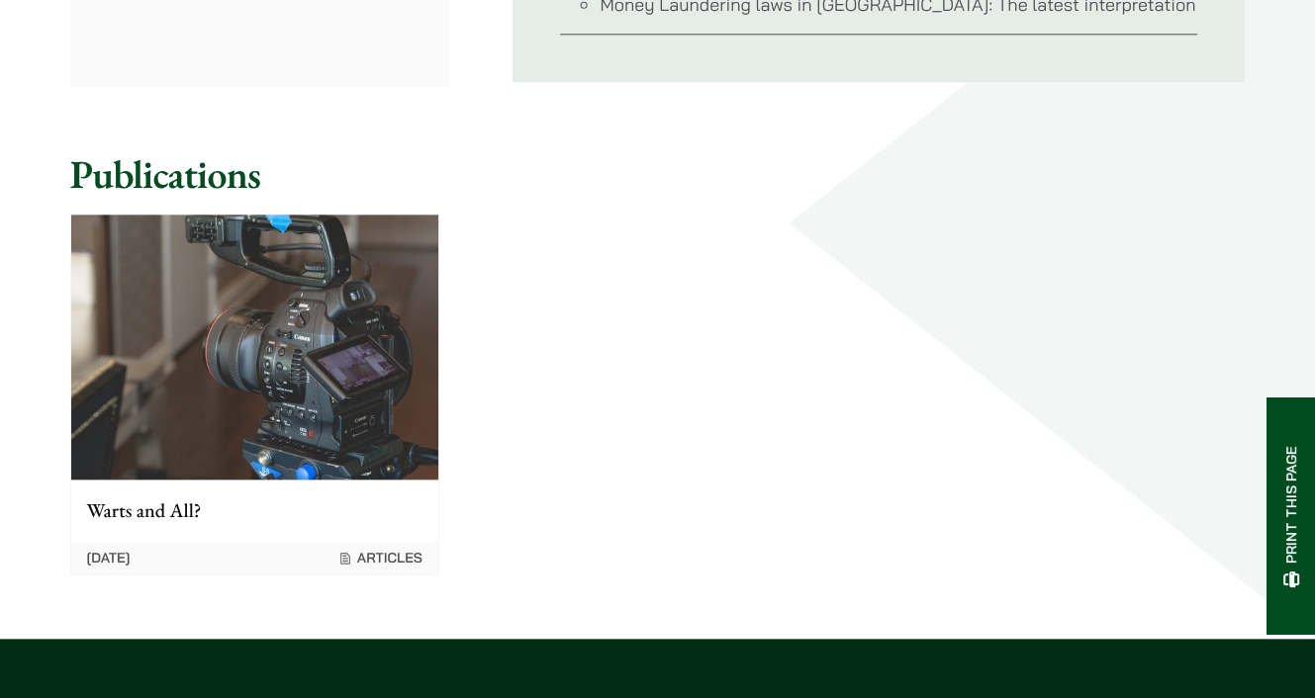
scroll to position [0, 0]
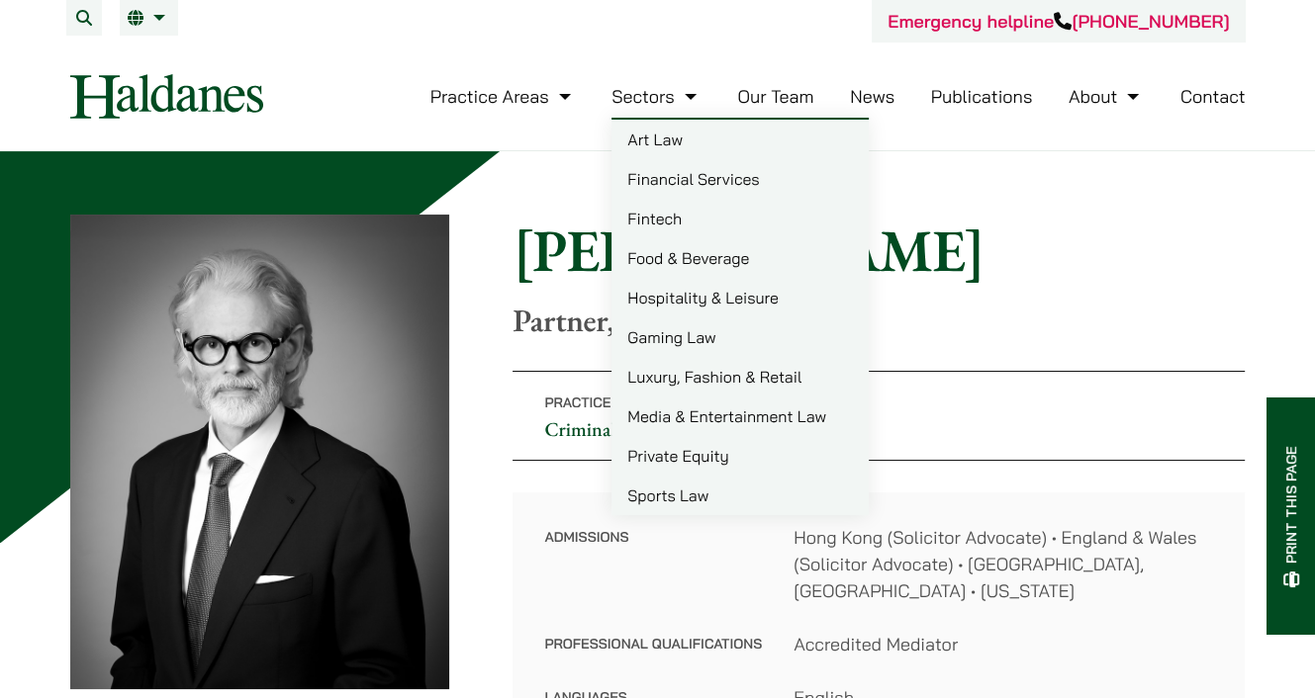
click at [787, 102] on link "Our Team" at bounding box center [775, 96] width 76 height 23
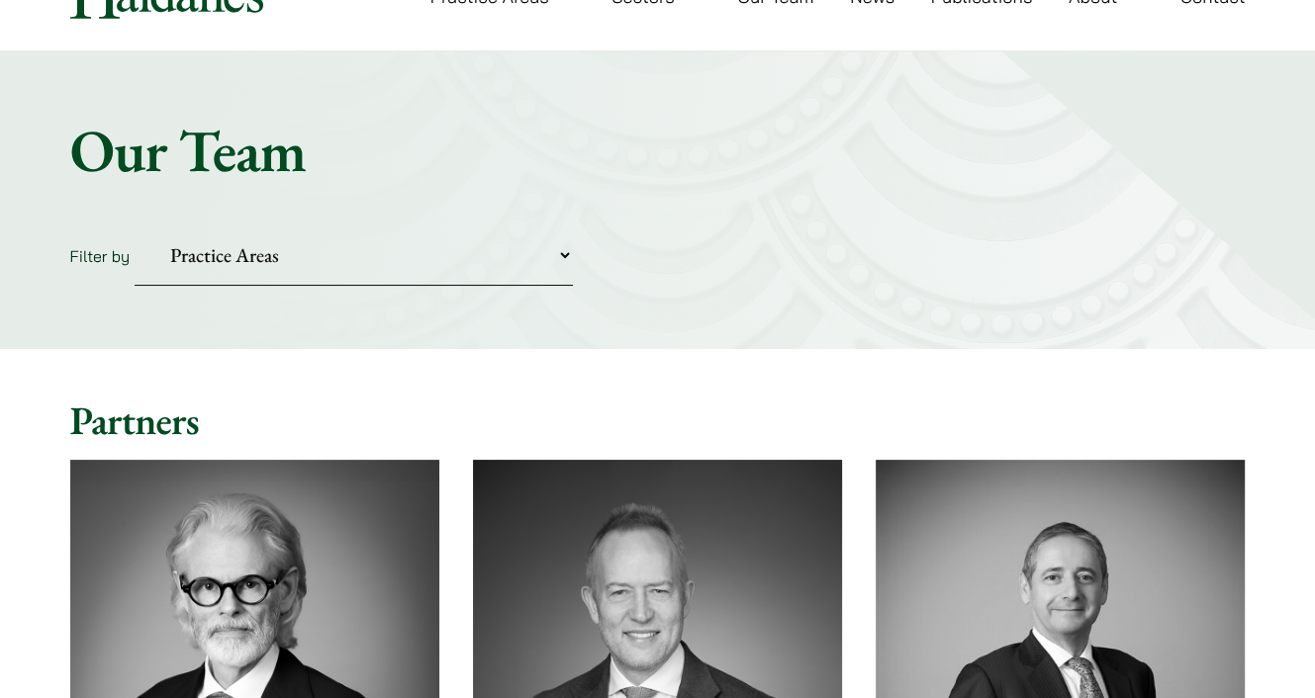
scroll to position [198, 0]
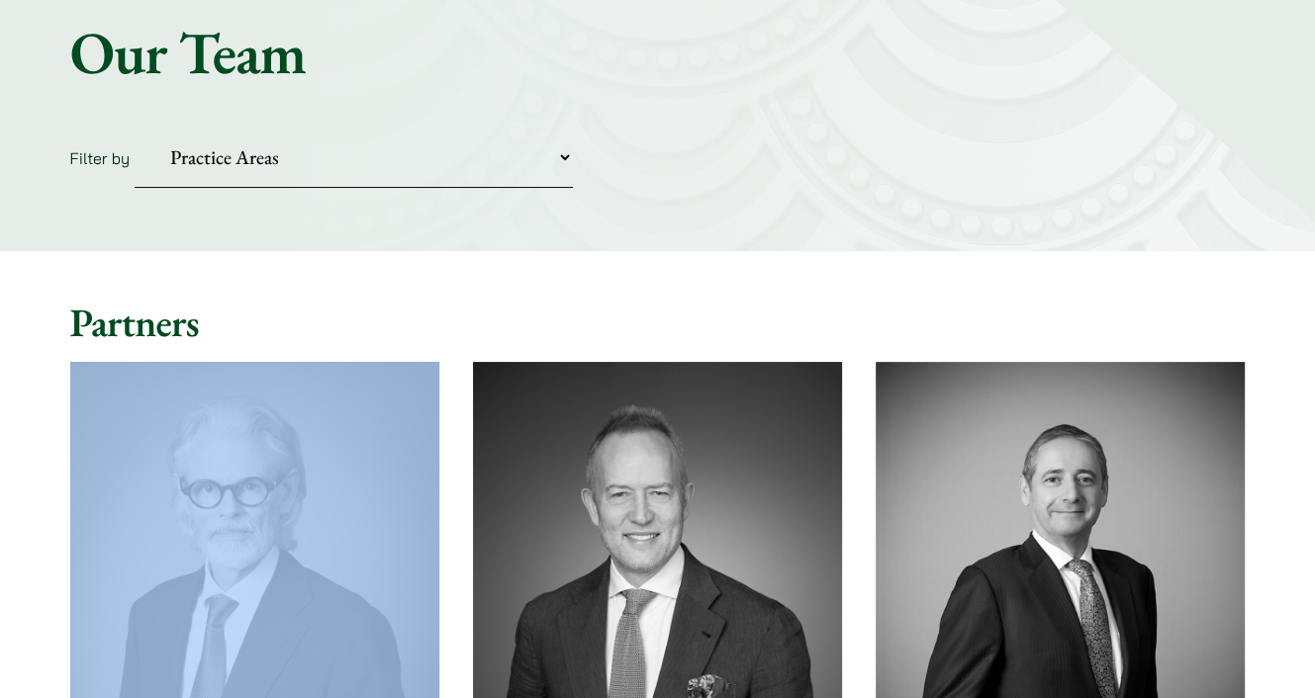
drag, startPoint x: 820, startPoint y: 342, endPoint x: 837, endPoint y: 319, distance: 29.1
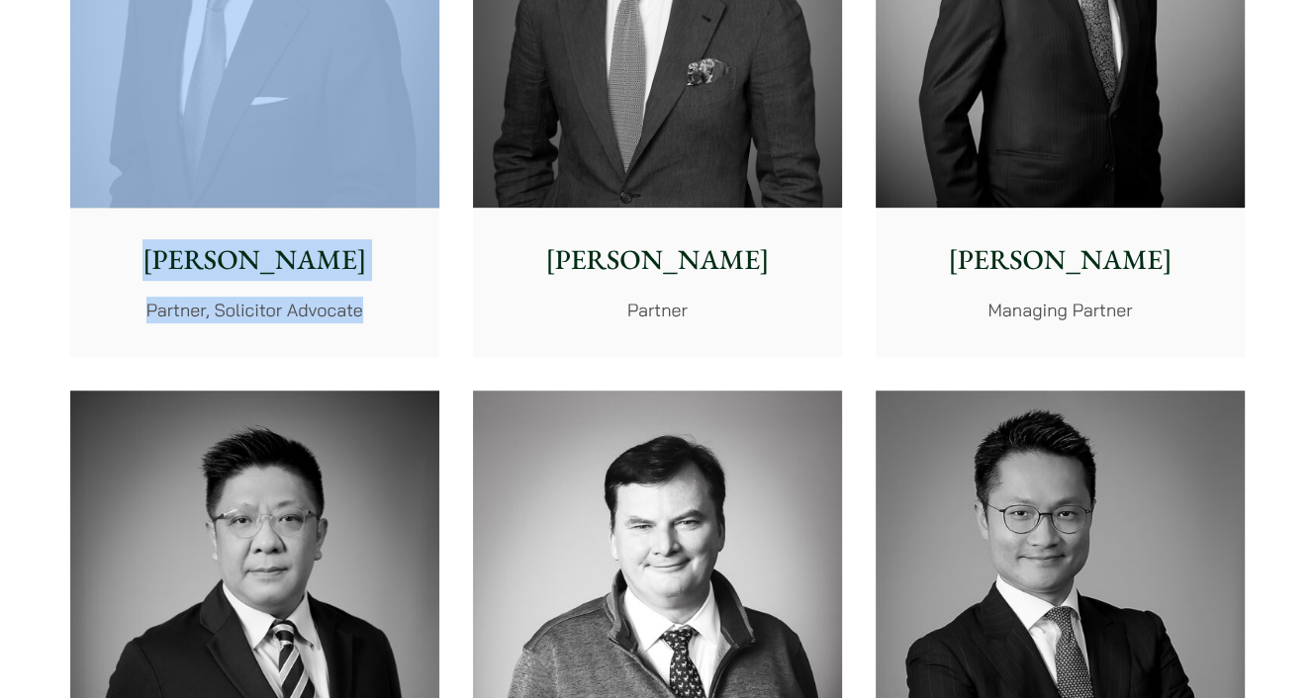
scroll to position [890, 0]
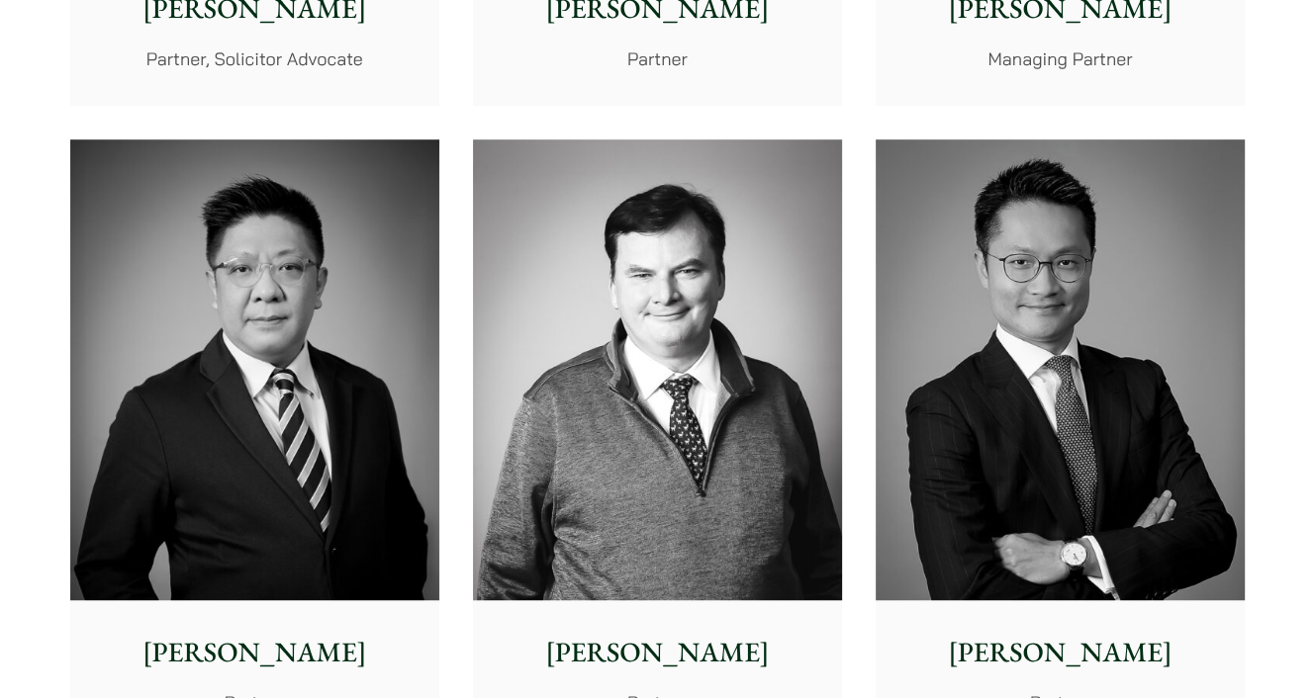
scroll to position [1187, 0]
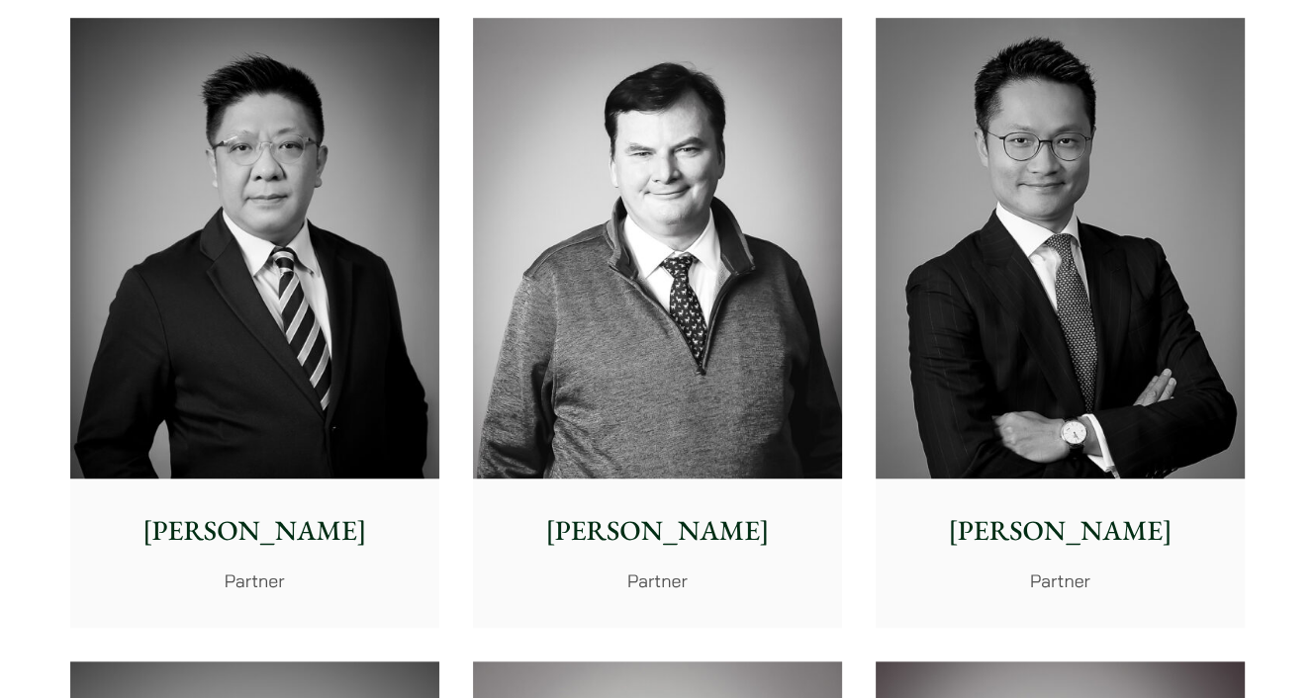
drag, startPoint x: 1116, startPoint y: 145, endPoint x: 1069, endPoint y: 151, distance: 46.9
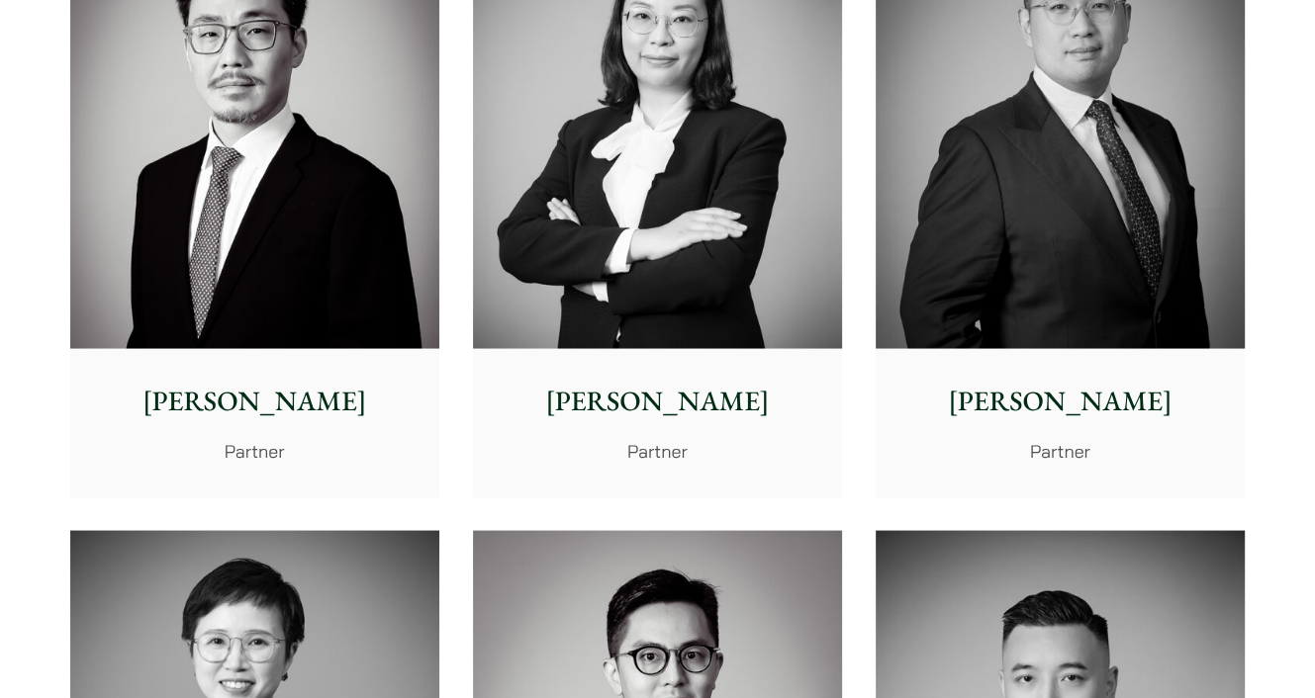
scroll to position [3264, 0]
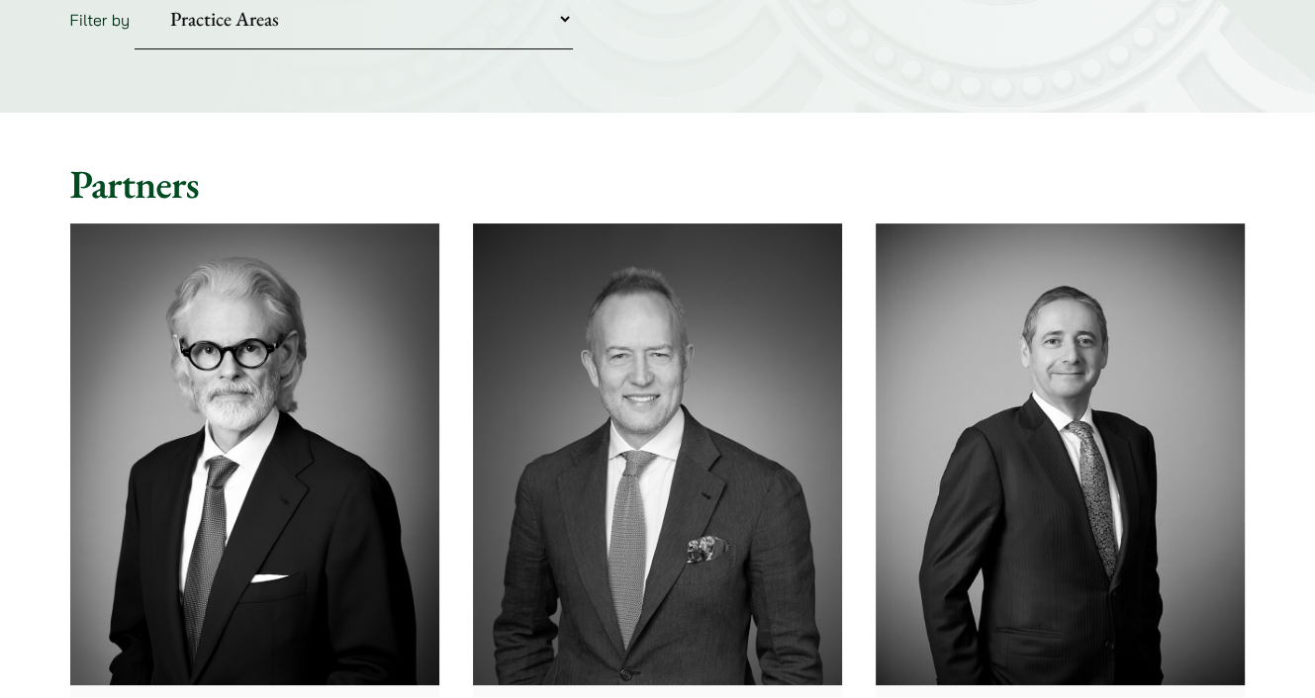
scroll to position [0, 0]
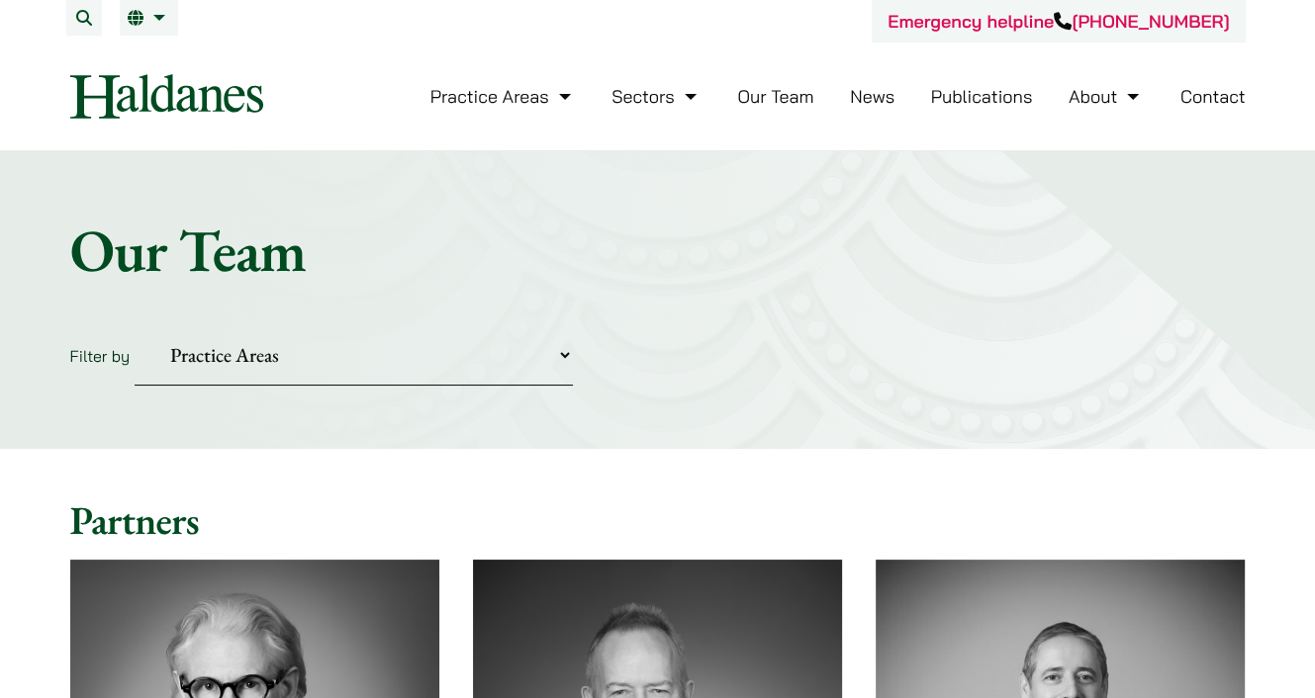
click at [446, 347] on select "Practice Areas Antitrust and Competition Civil Litigation & Dispute Resolution …" at bounding box center [354, 355] width 438 height 60
click at [714, 322] on div "Home » Lawyers Our Team Filter by Practice Areas Antitrust and Competition Civi…" at bounding box center [657, 300] width 1315 height 298
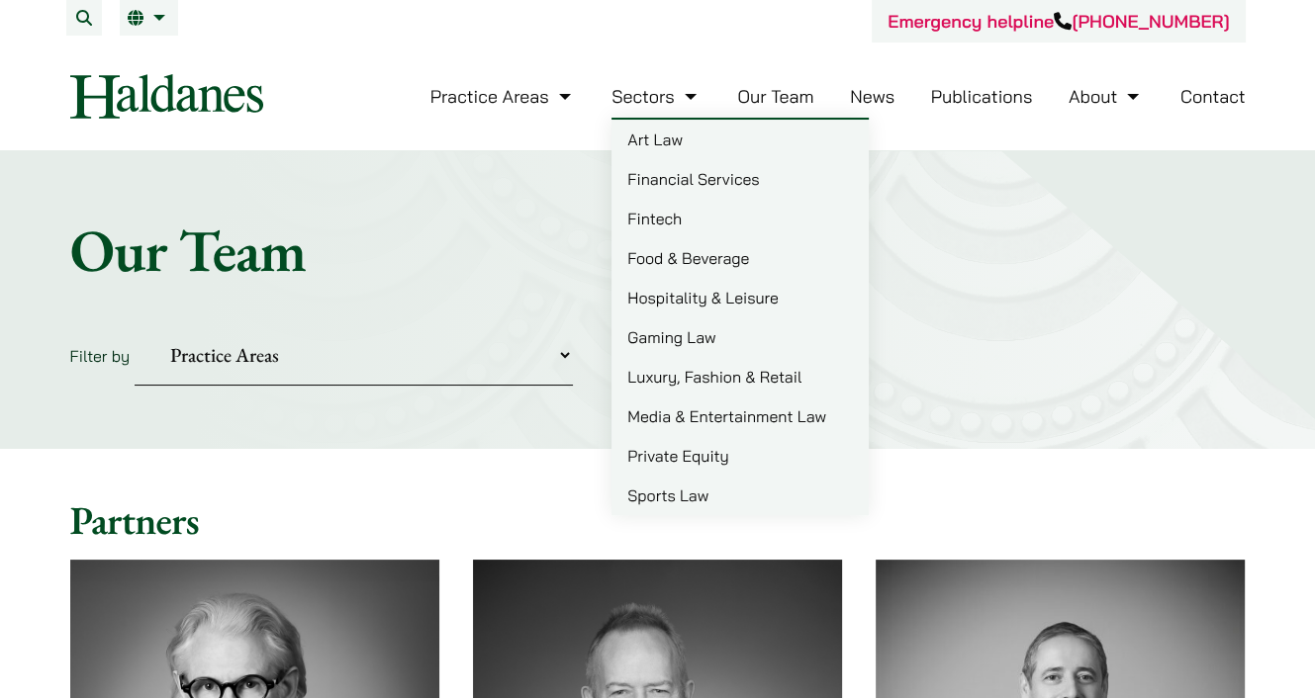
click at [778, 104] on link "Our Team" at bounding box center [775, 96] width 76 height 23
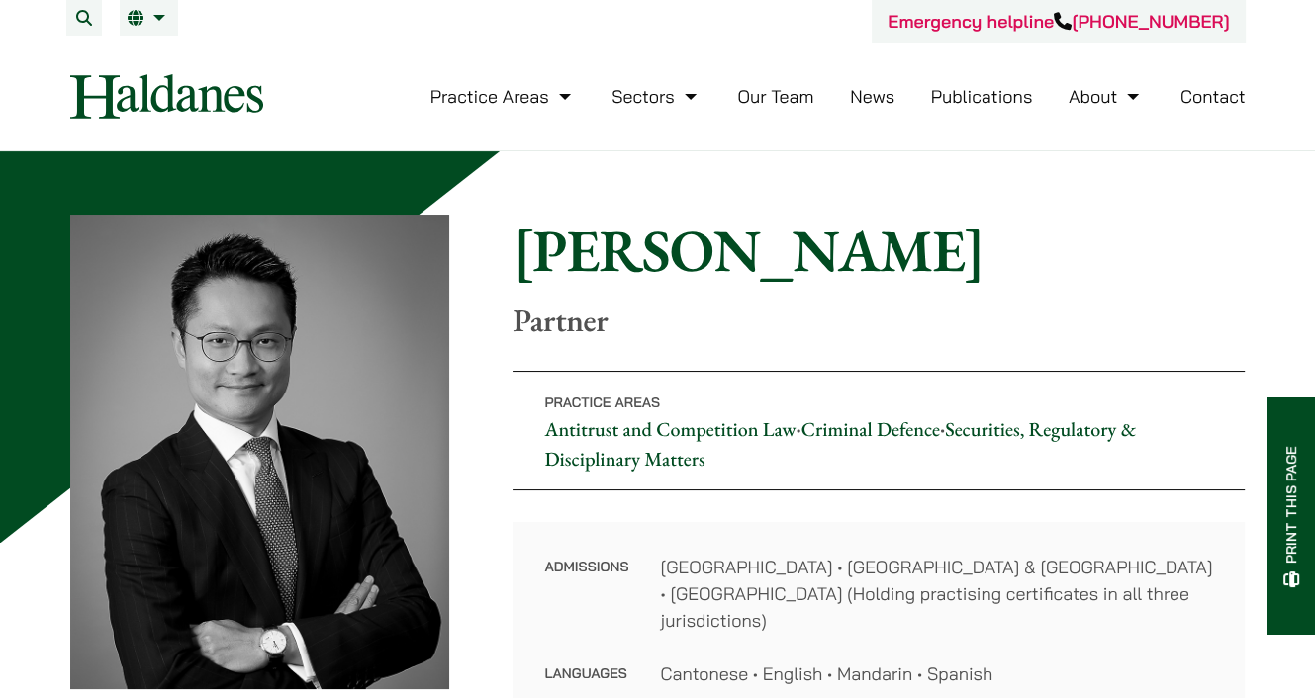
click at [1096, 277] on h1 "[PERSON_NAME]" at bounding box center [878, 250] width 732 height 71
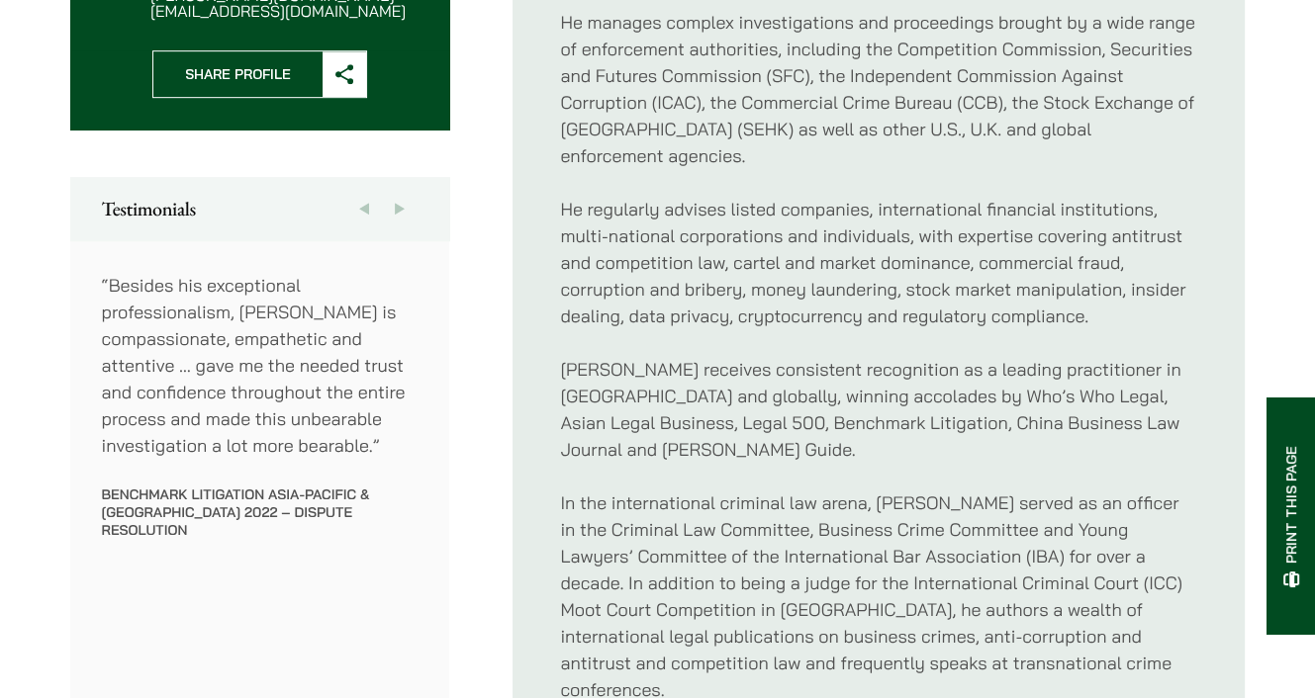
scroll to position [1088, 0]
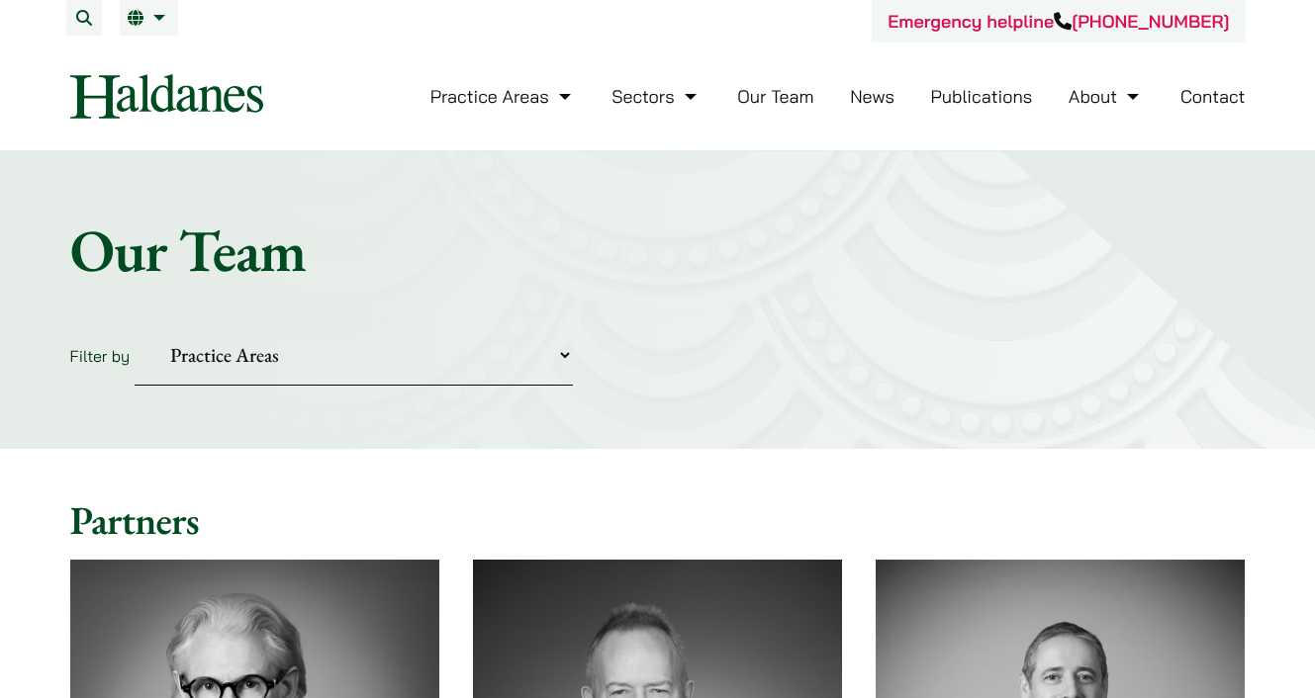
click at [430, 369] on select "Practice Areas Antitrust and Competition Civil Litigation & Dispute Resolution …" at bounding box center [354, 355] width 438 height 60
select select "media-entertainment-sports"
click at [135, 325] on select "Practice Areas Antitrust and Competition Civil Litigation & Dispute Resolution …" at bounding box center [354, 355] width 438 height 60
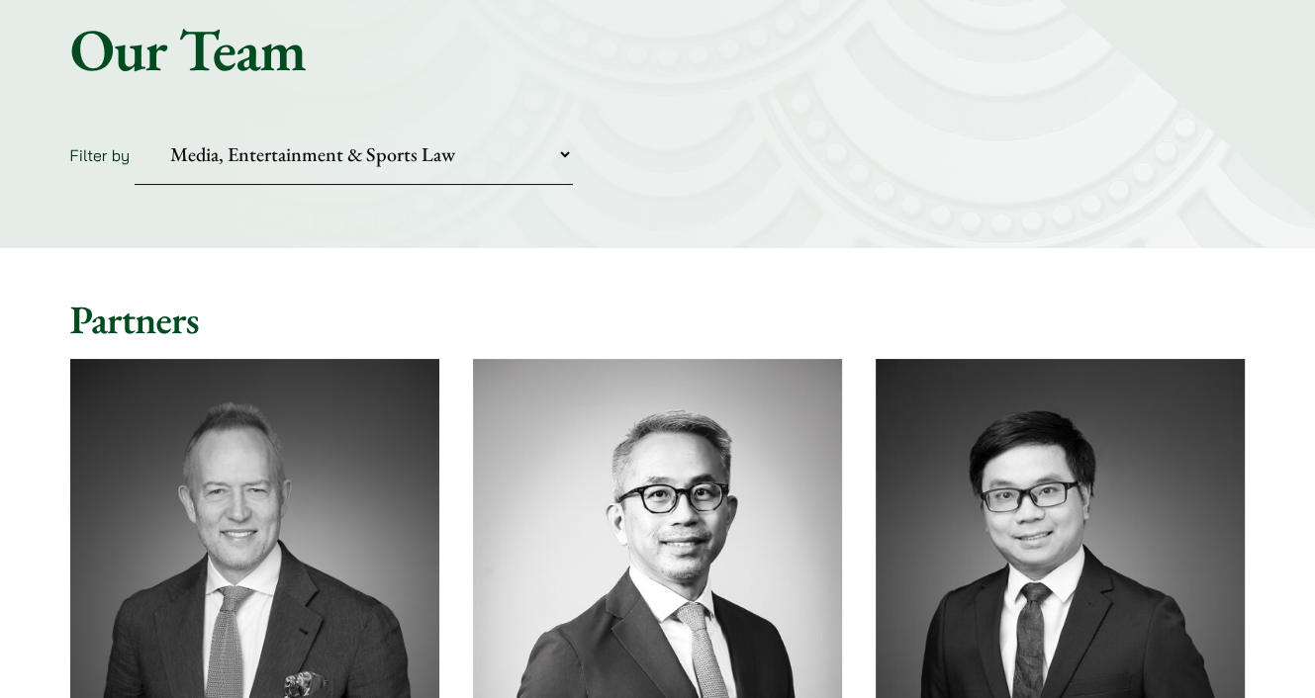
scroll to position [198, 0]
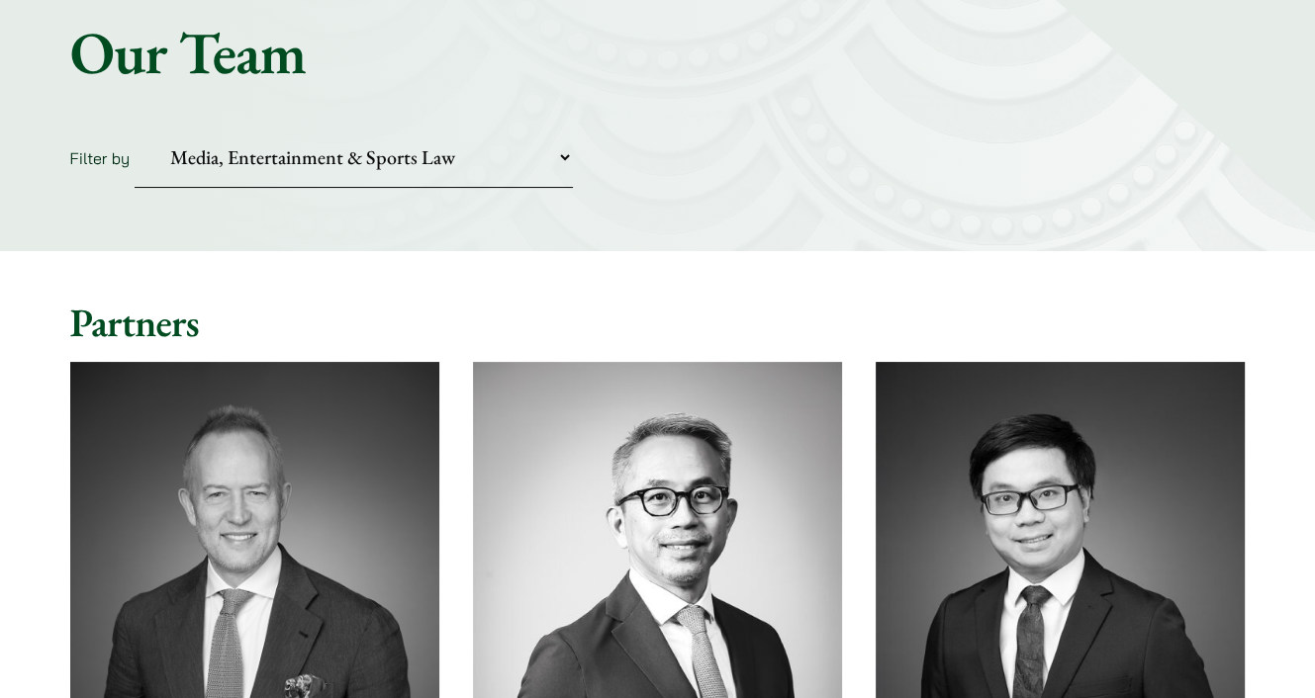
click at [365, 231] on div "Home » Lawyers Our Team Filter by Practice Areas Antitrust and Competition Civi…" at bounding box center [657, 103] width 1315 height 298
click at [364, 152] on select "Practice Areas Antitrust and Competition Civil Litigation & Dispute Resolution …" at bounding box center [354, 158] width 438 height 60
drag, startPoint x: 787, startPoint y: 230, endPoint x: 1020, endPoint y: 405, distance: 290.4
click at [787, 230] on div "Home » Lawyers Our Team Filter by Practice Areas Antitrust and Competition Civi…" at bounding box center [657, 103] width 1315 height 298
